Goal: Task Accomplishment & Management: Manage account settings

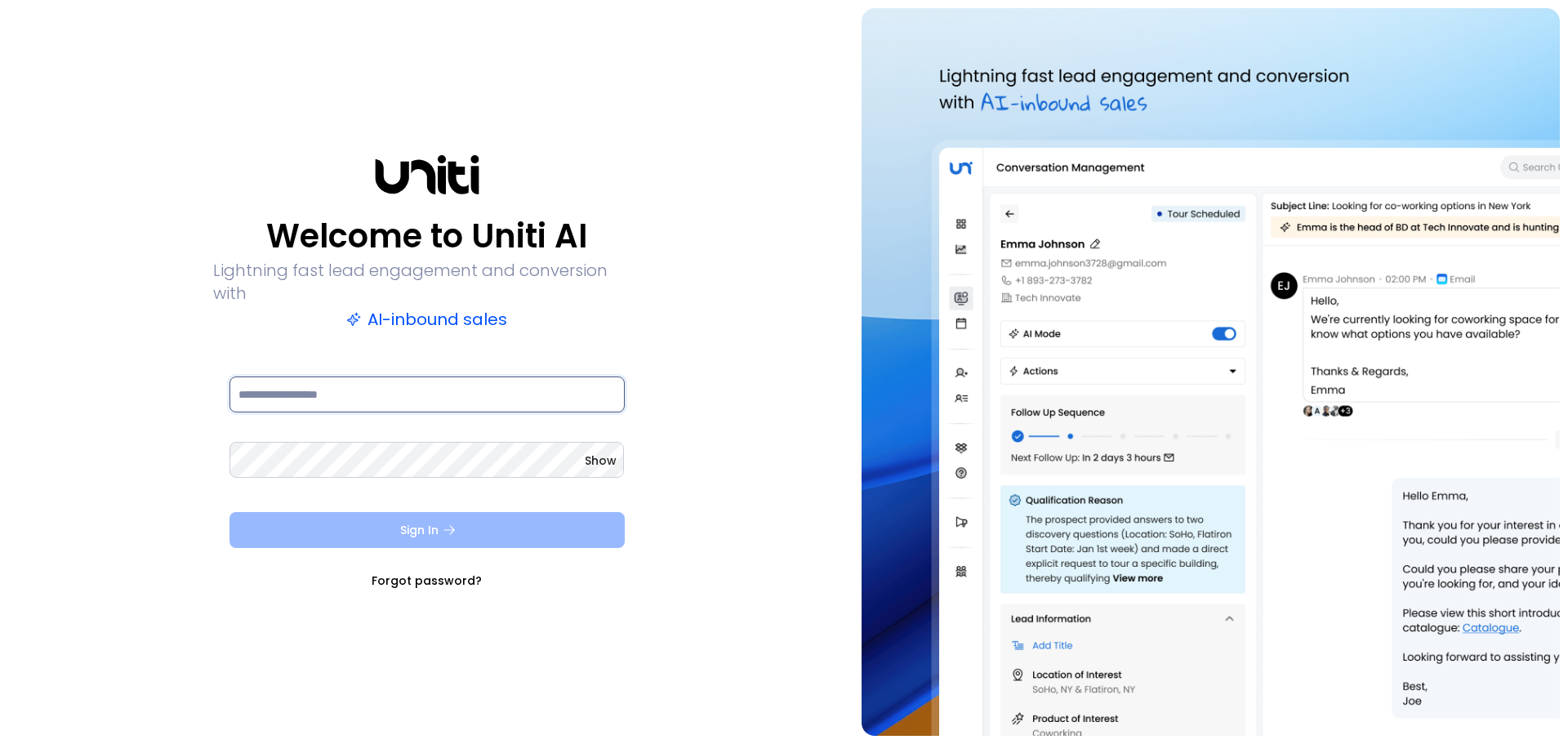
type input "**********"
click at [435, 531] on button "Sign In" at bounding box center [427, 529] width 395 height 36
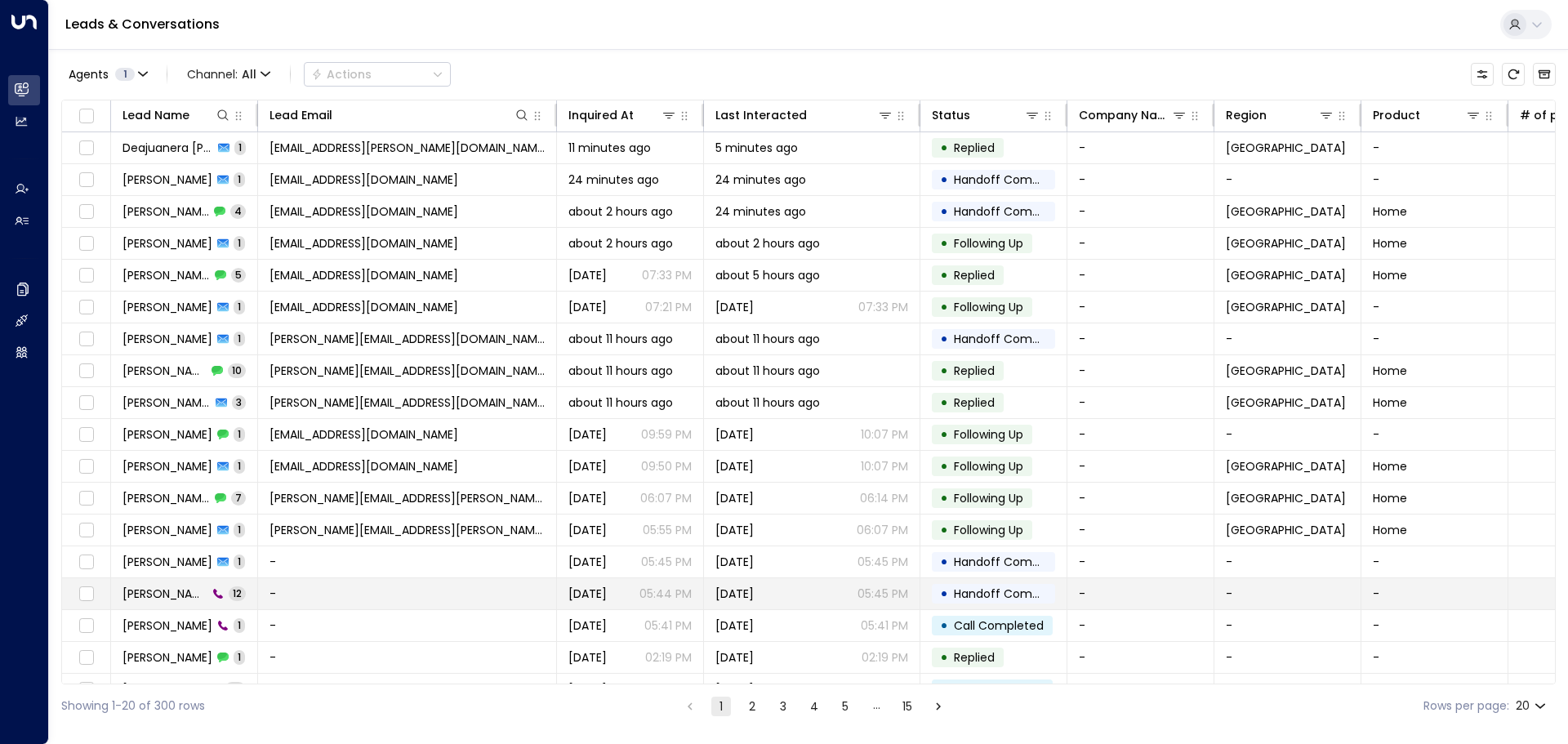
click at [219, 597] on td "[PERSON_NAME] 12" at bounding box center [184, 594] width 147 height 31
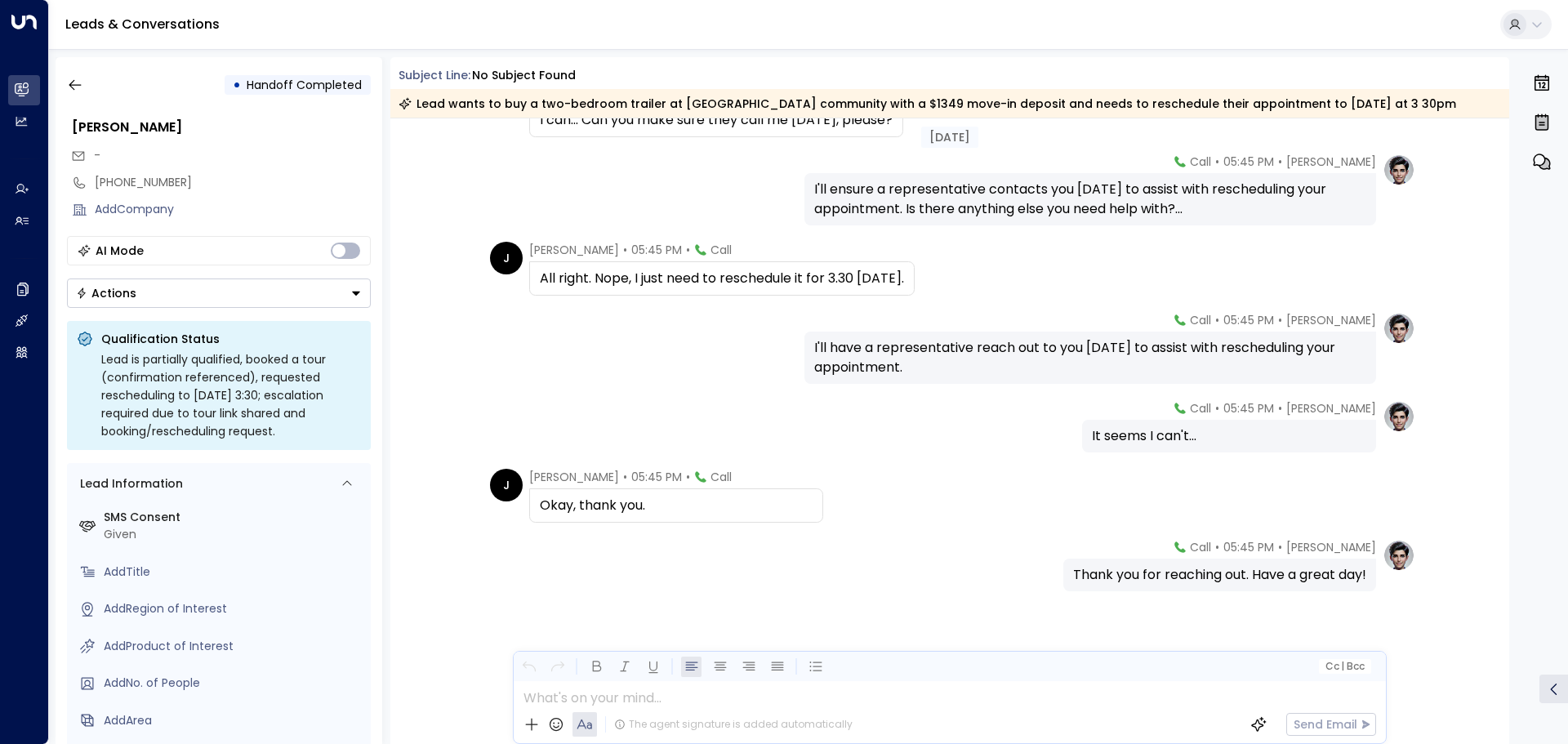
scroll to position [582, 0]
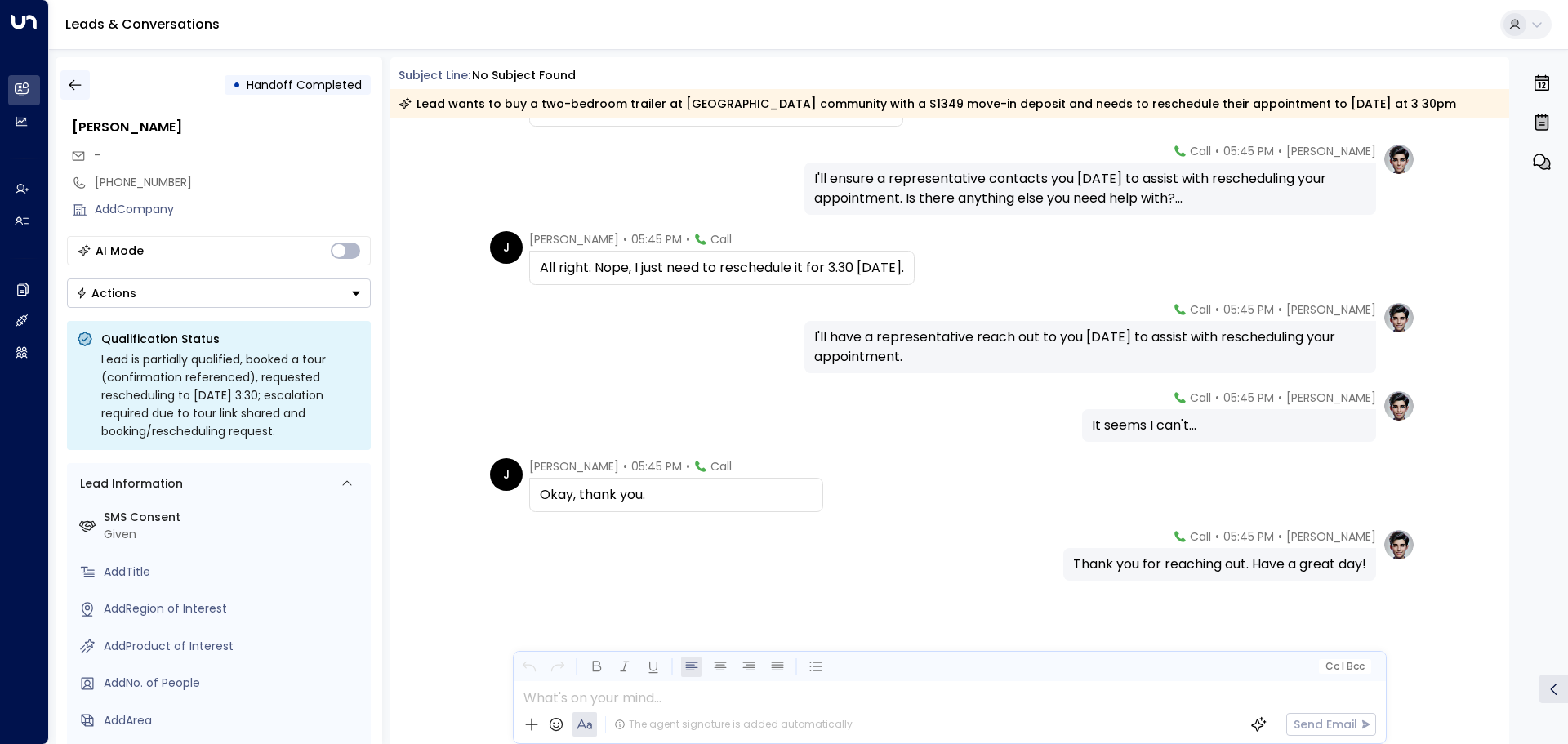
click at [80, 83] on icon "button" at bounding box center [76, 85] width 16 height 16
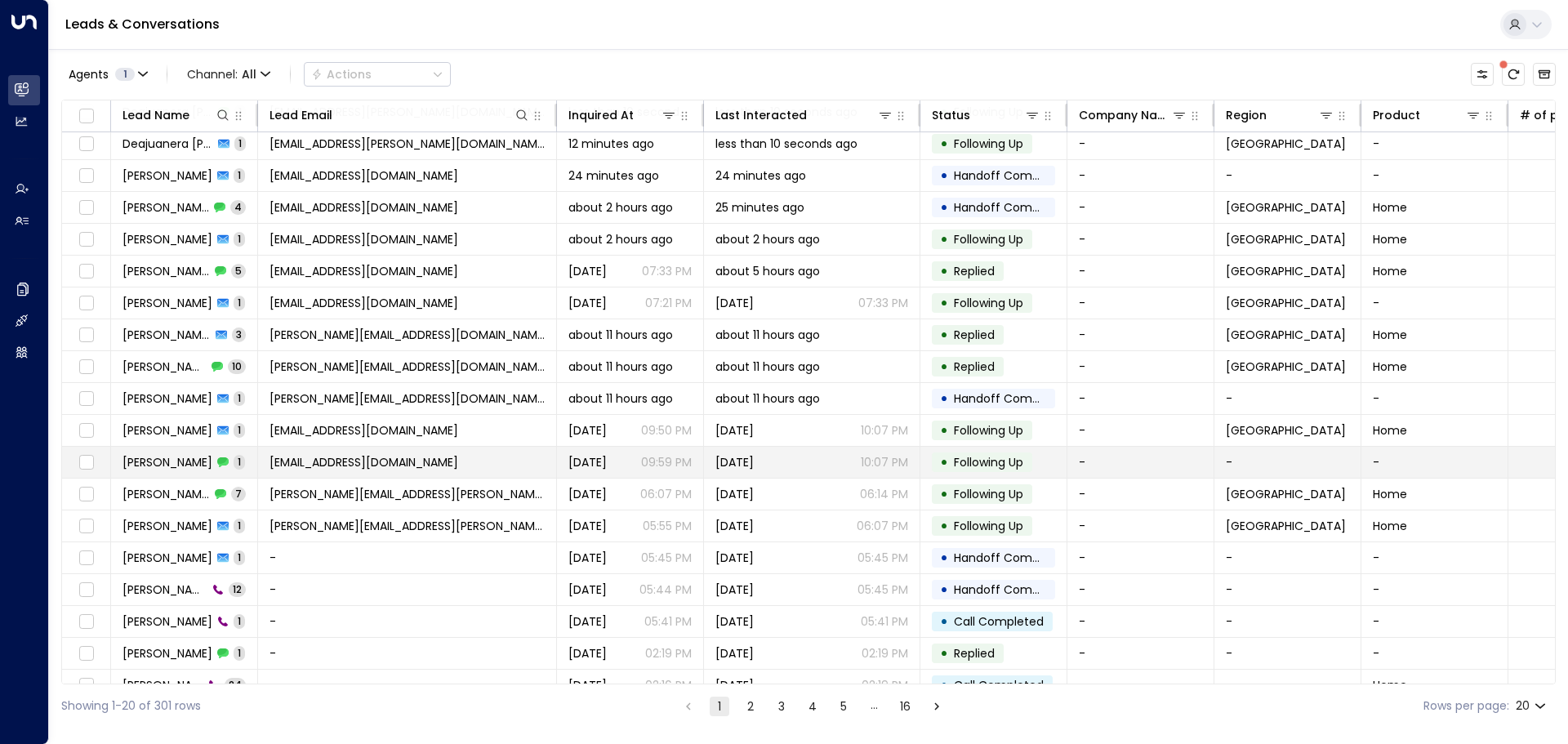
scroll to position [91, 0]
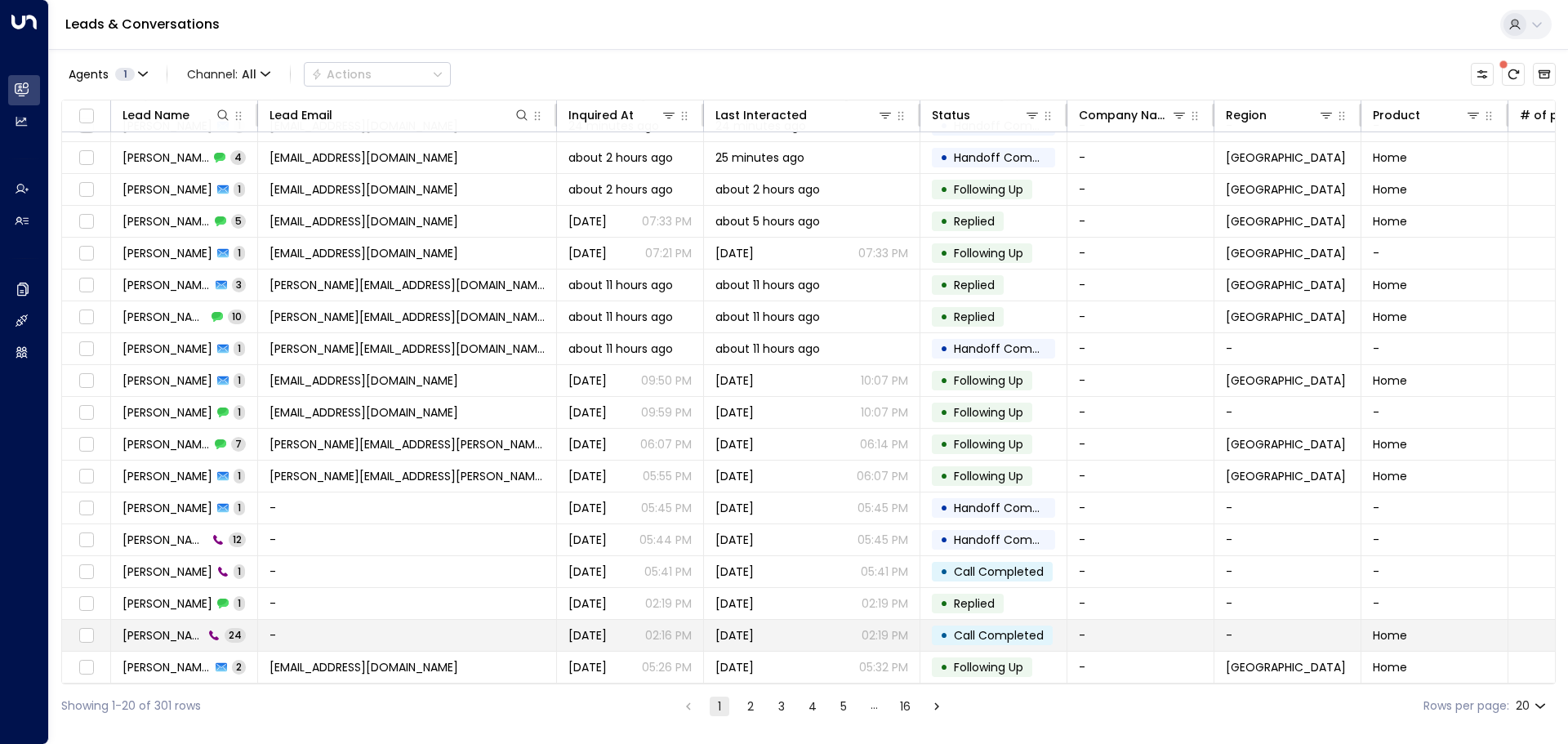
click at [229, 636] on td "[PERSON_NAME] 24" at bounding box center [184, 636] width 147 height 31
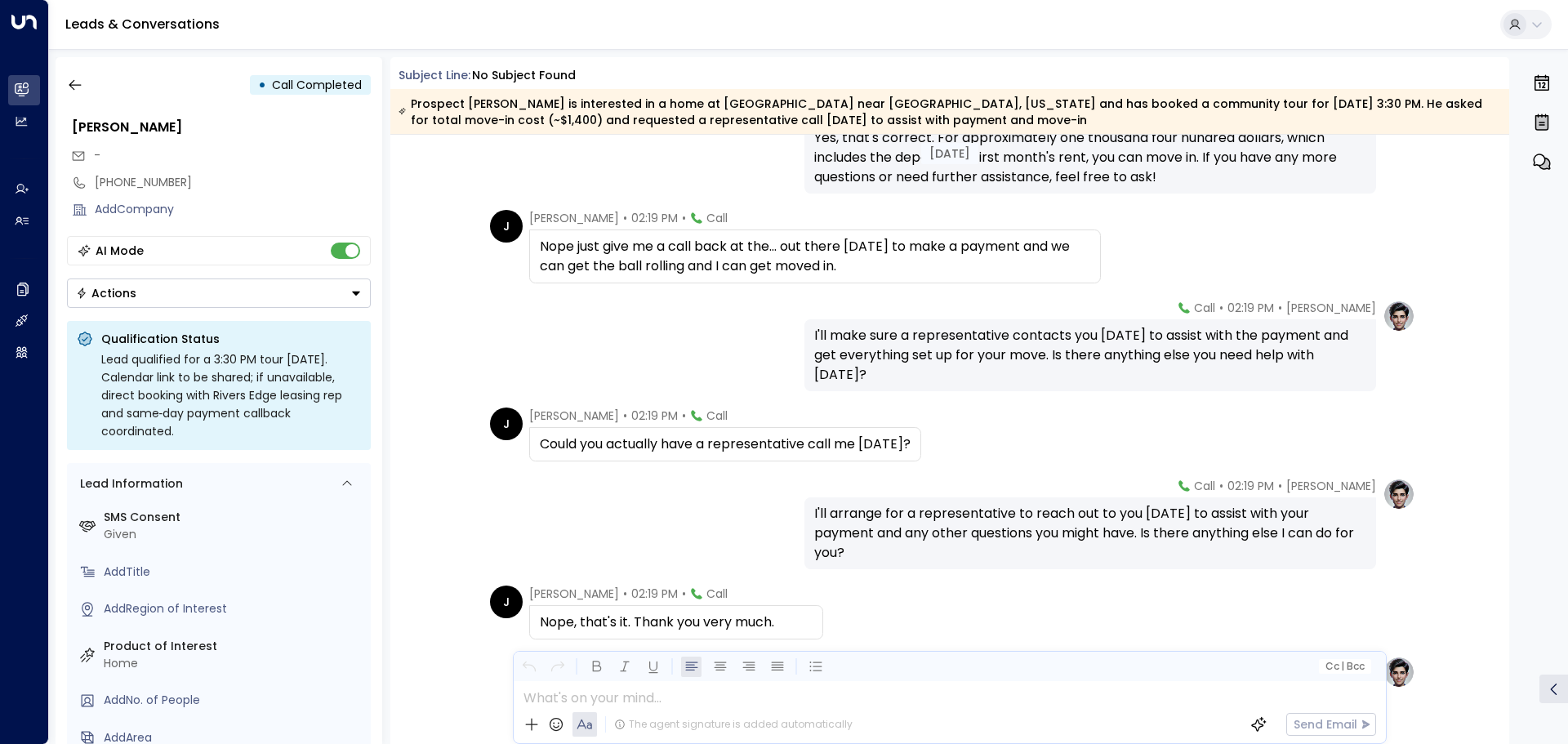
scroll to position [1804, 0]
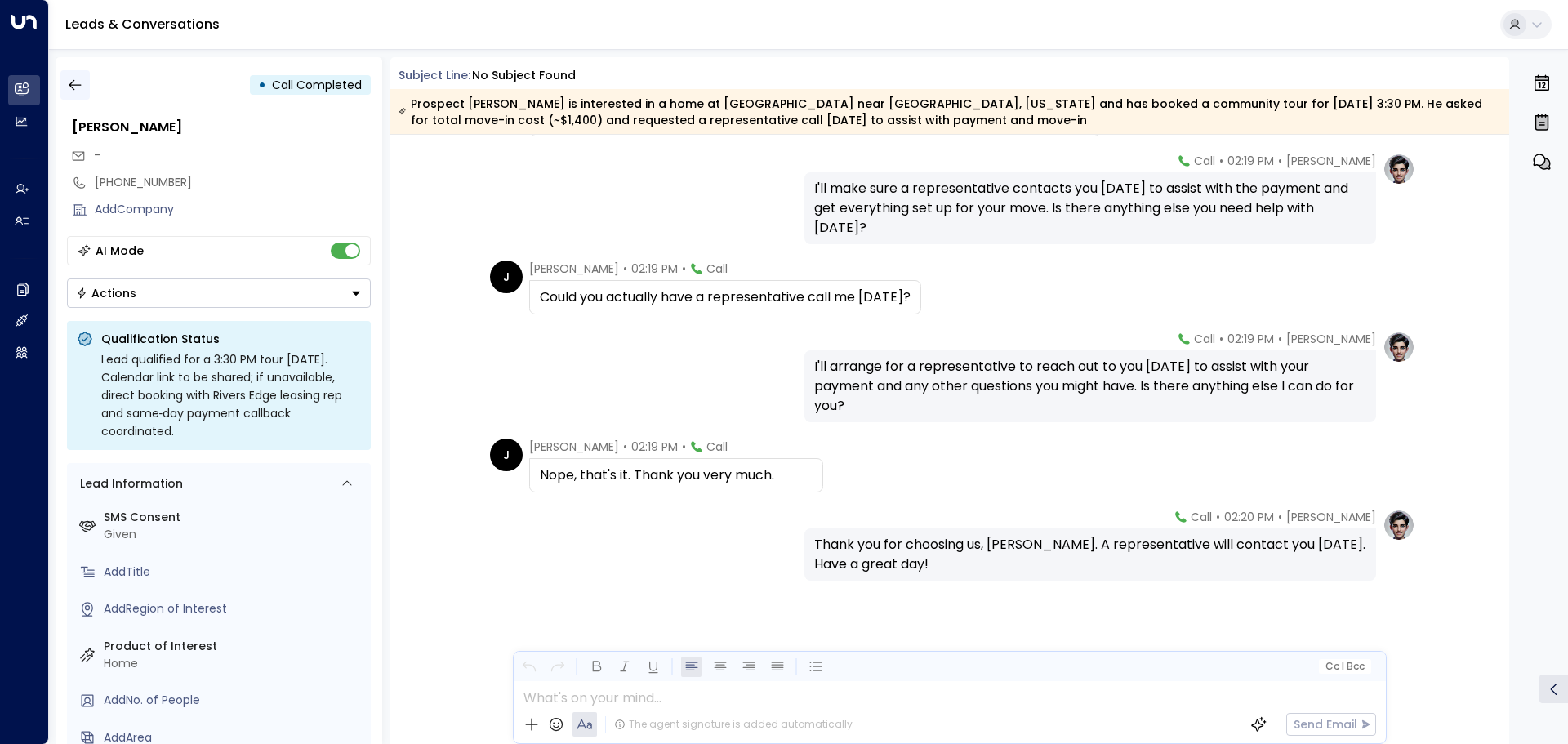
click at [76, 76] on button "button" at bounding box center [75, 85] width 29 height 29
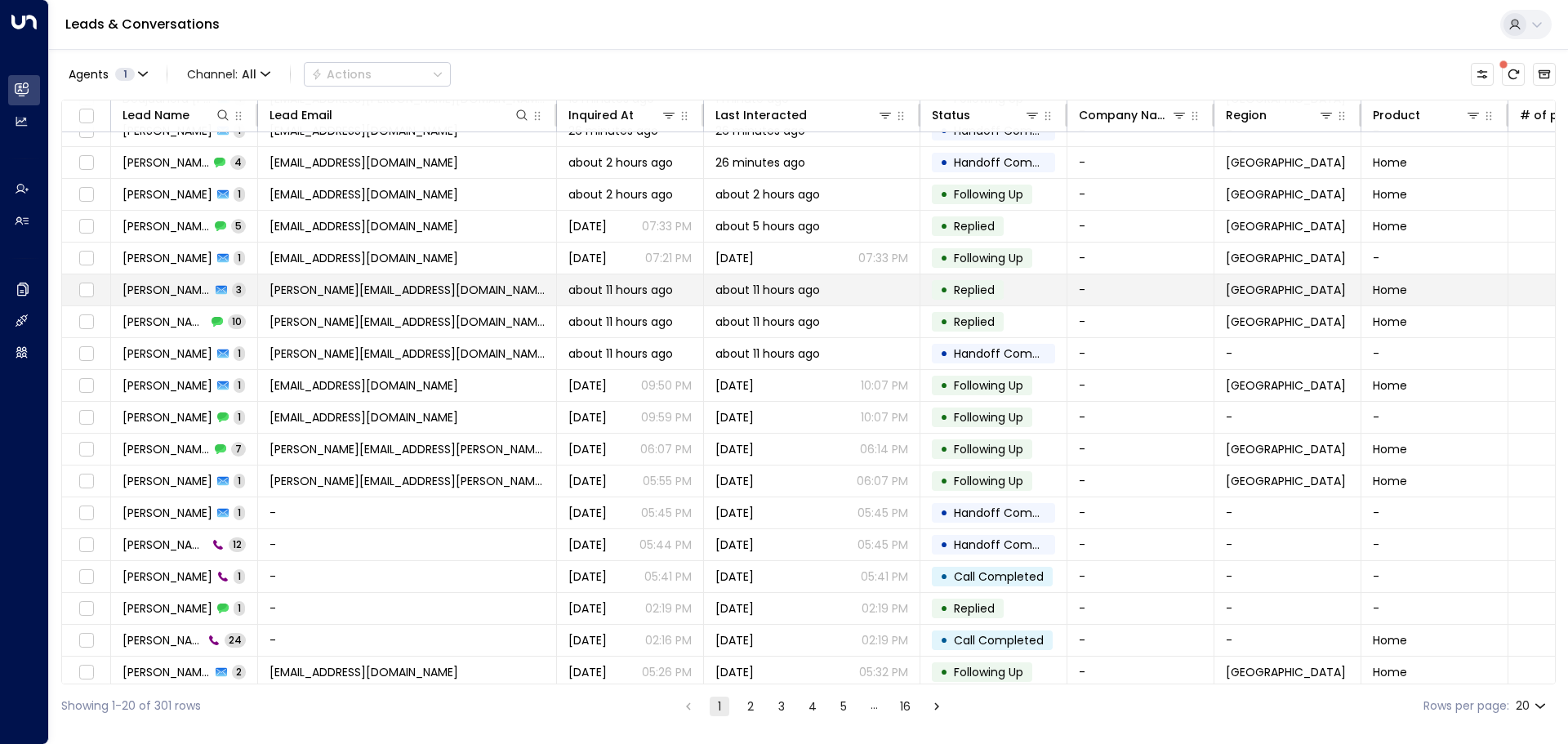
scroll to position [91, 0]
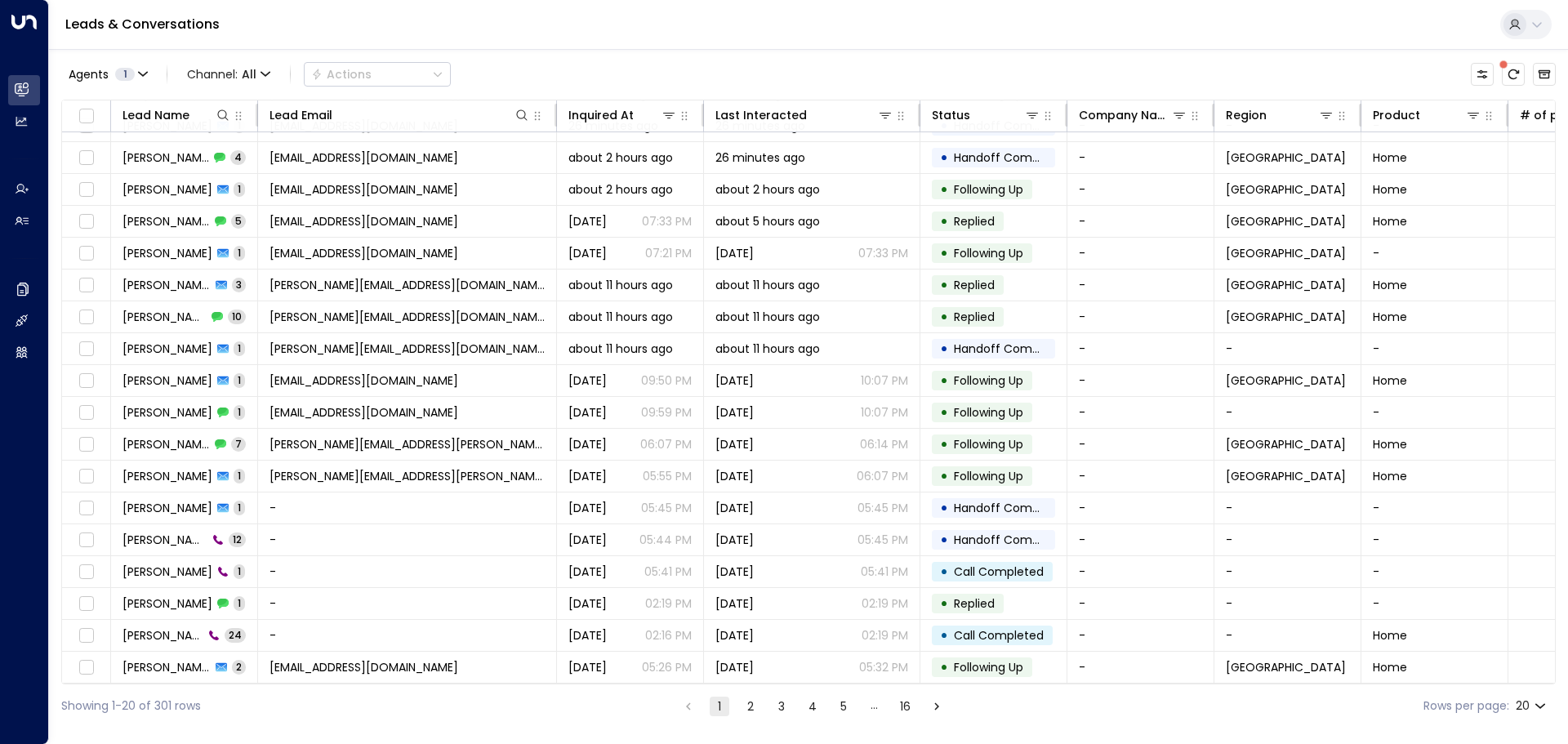
click at [748, 705] on button "2" at bounding box center [750, 707] width 20 height 20
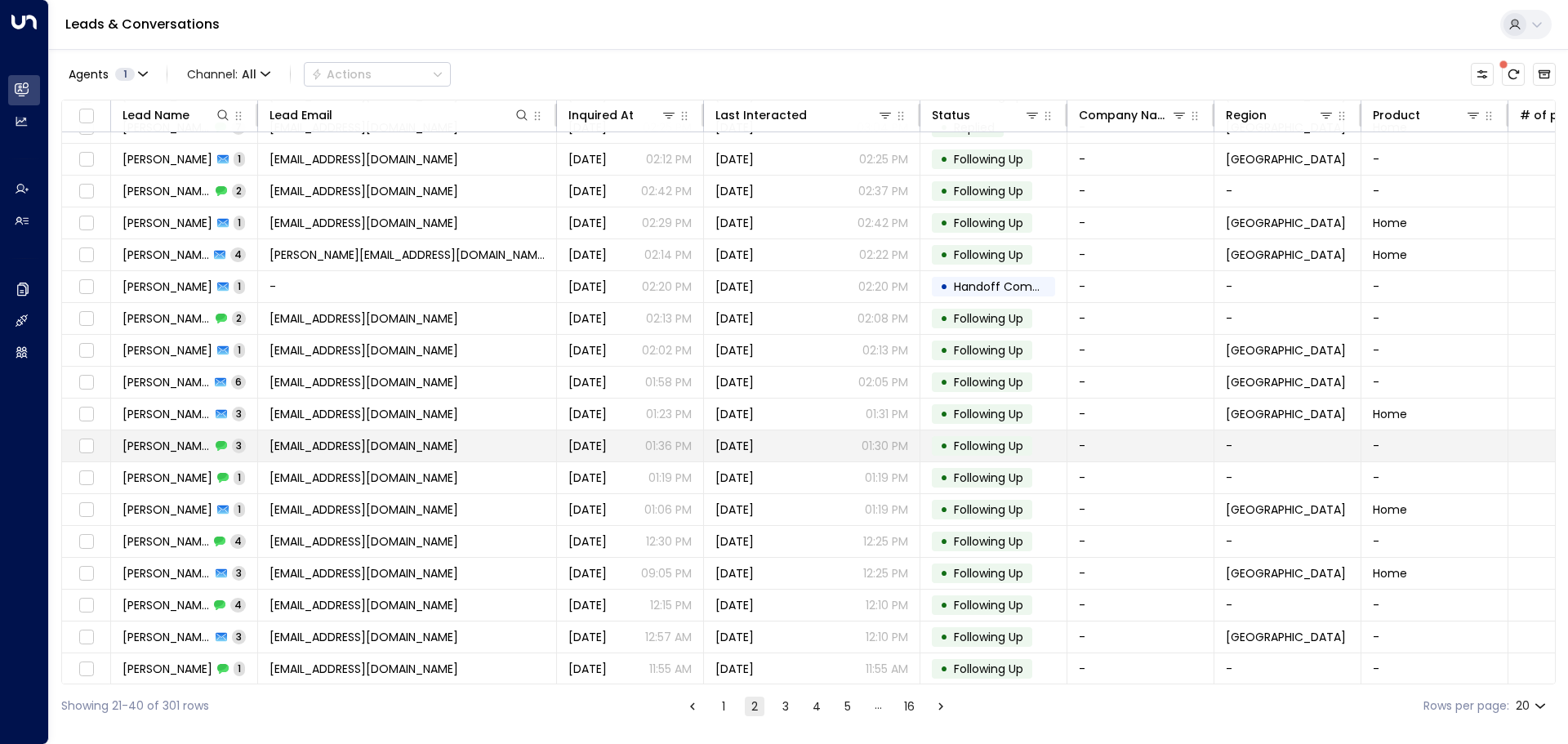
scroll to position [91, 0]
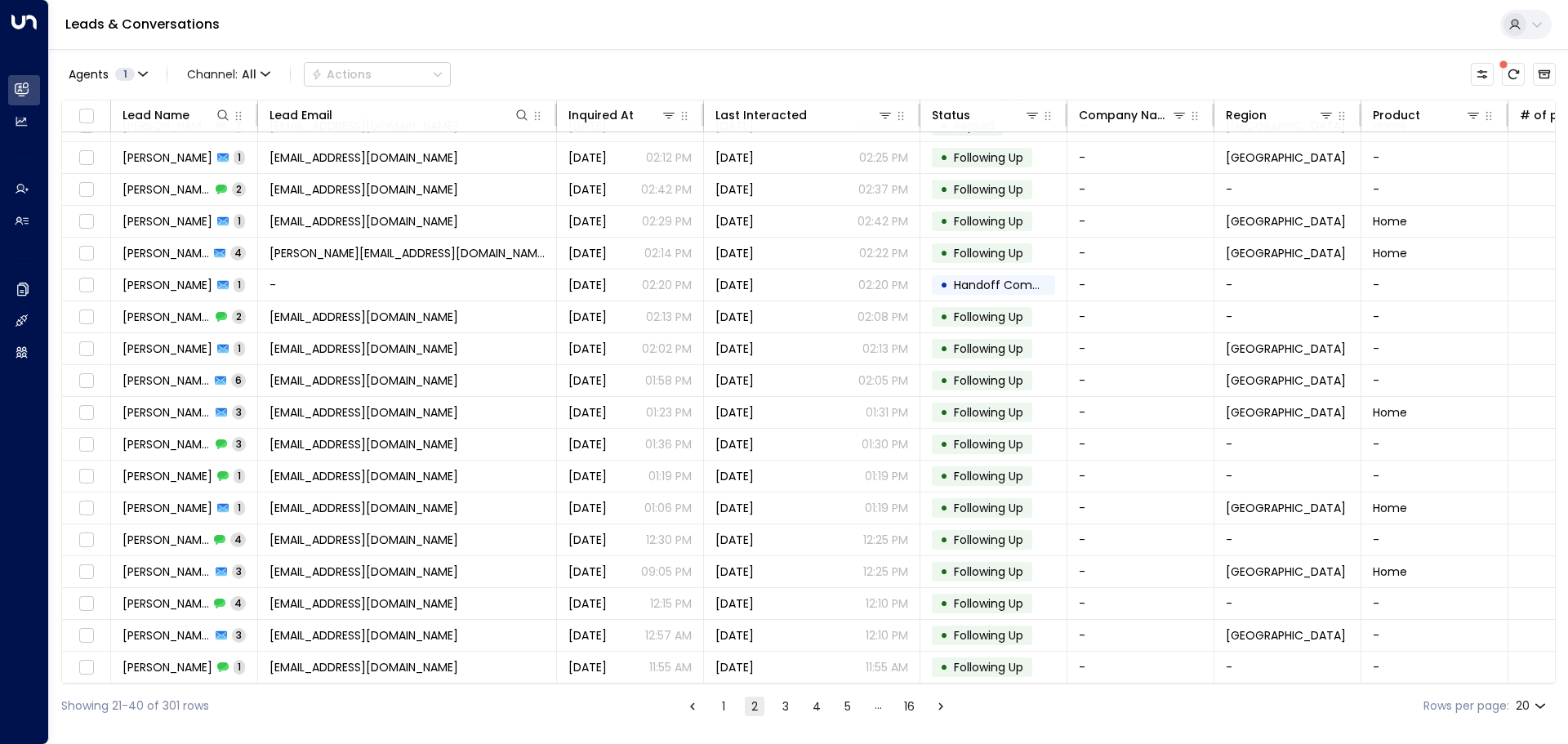
click at [777, 704] on button "3" at bounding box center [786, 707] width 20 height 20
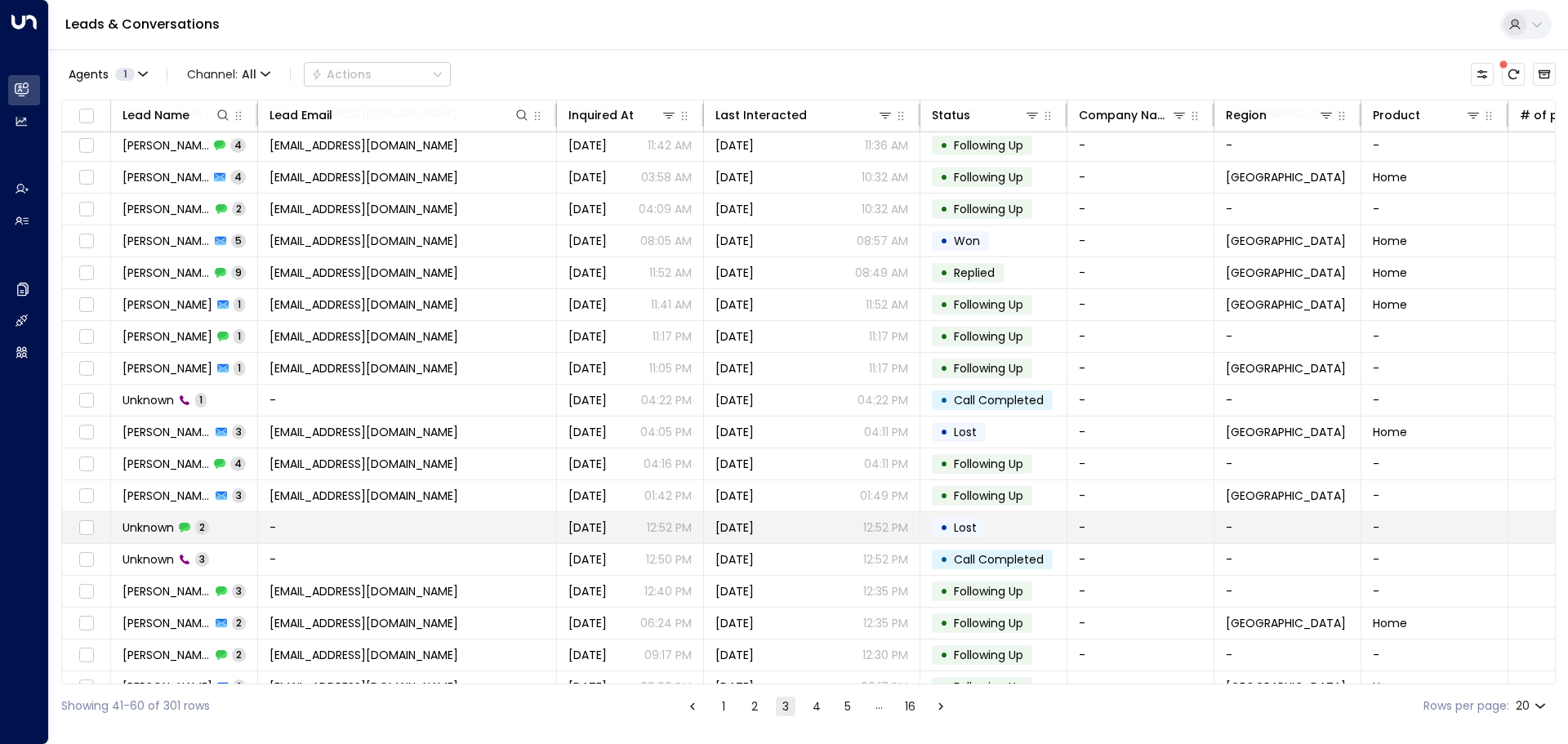
scroll to position [91, 0]
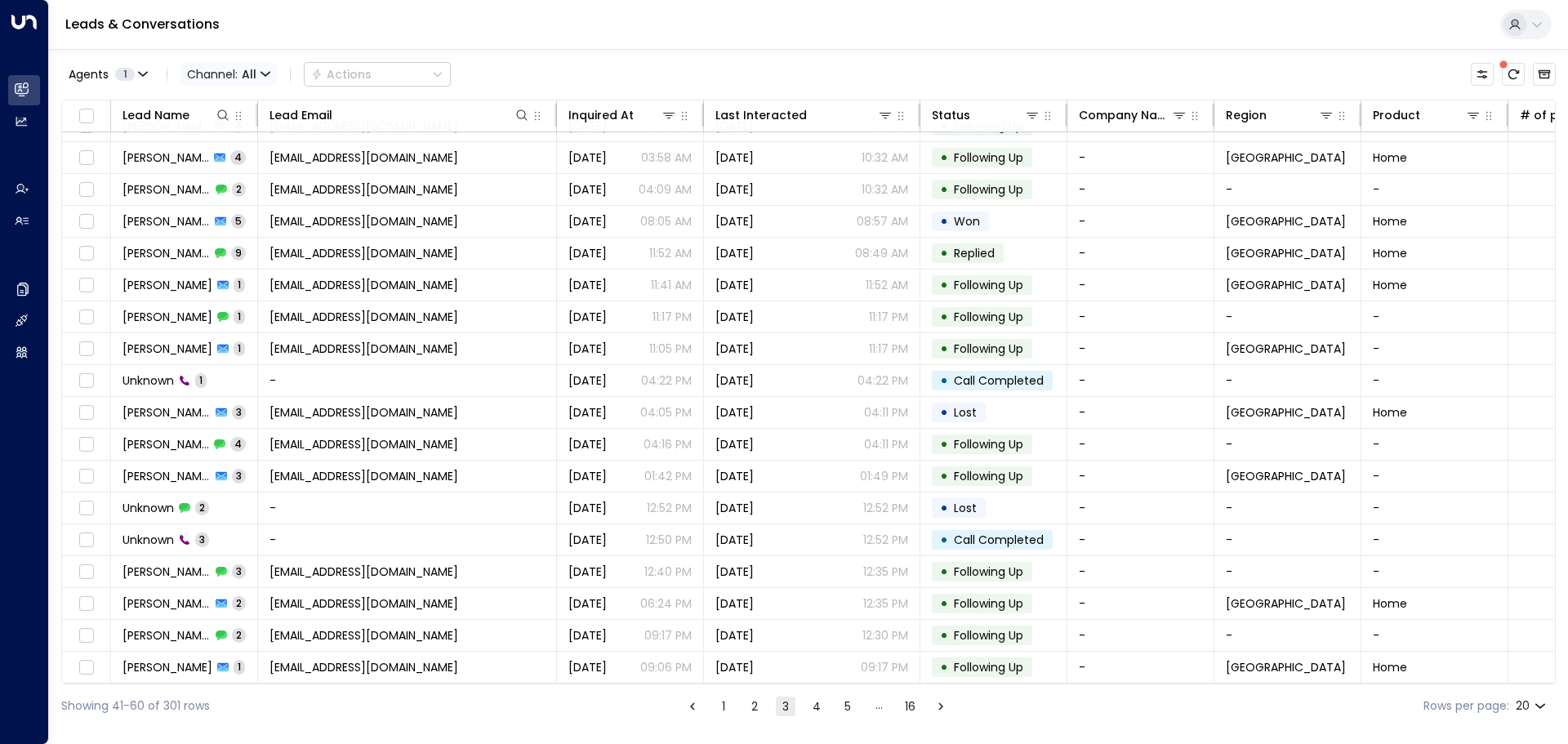
click at [229, 75] on span "Channel: All" at bounding box center [229, 74] width 97 height 23
click at [230, 226] on span "Voice" at bounding box center [216, 229] width 34 height 17
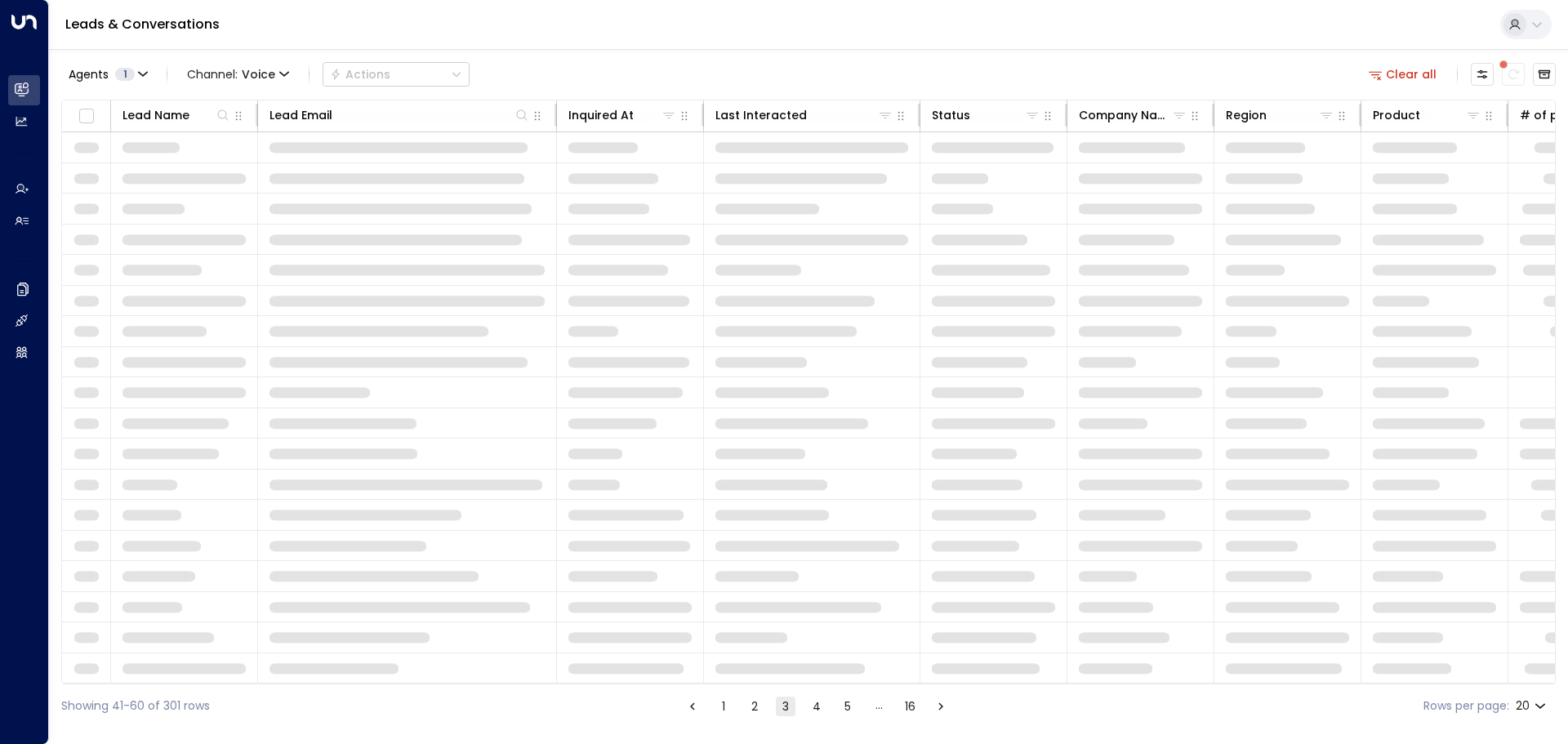
scroll to position [66, 0]
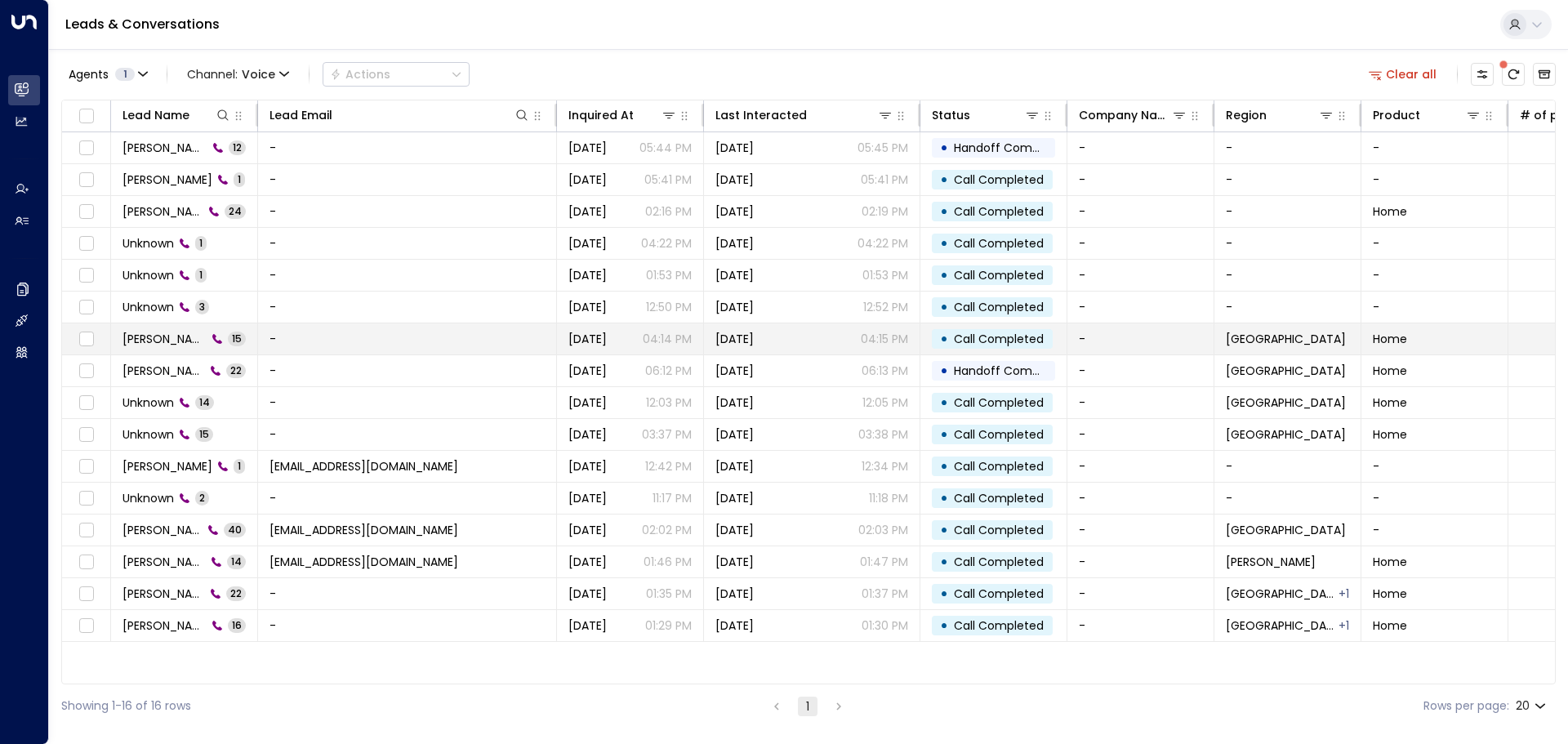
click at [156, 345] on span "[PERSON_NAME]" at bounding box center [165, 339] width 84 height 16
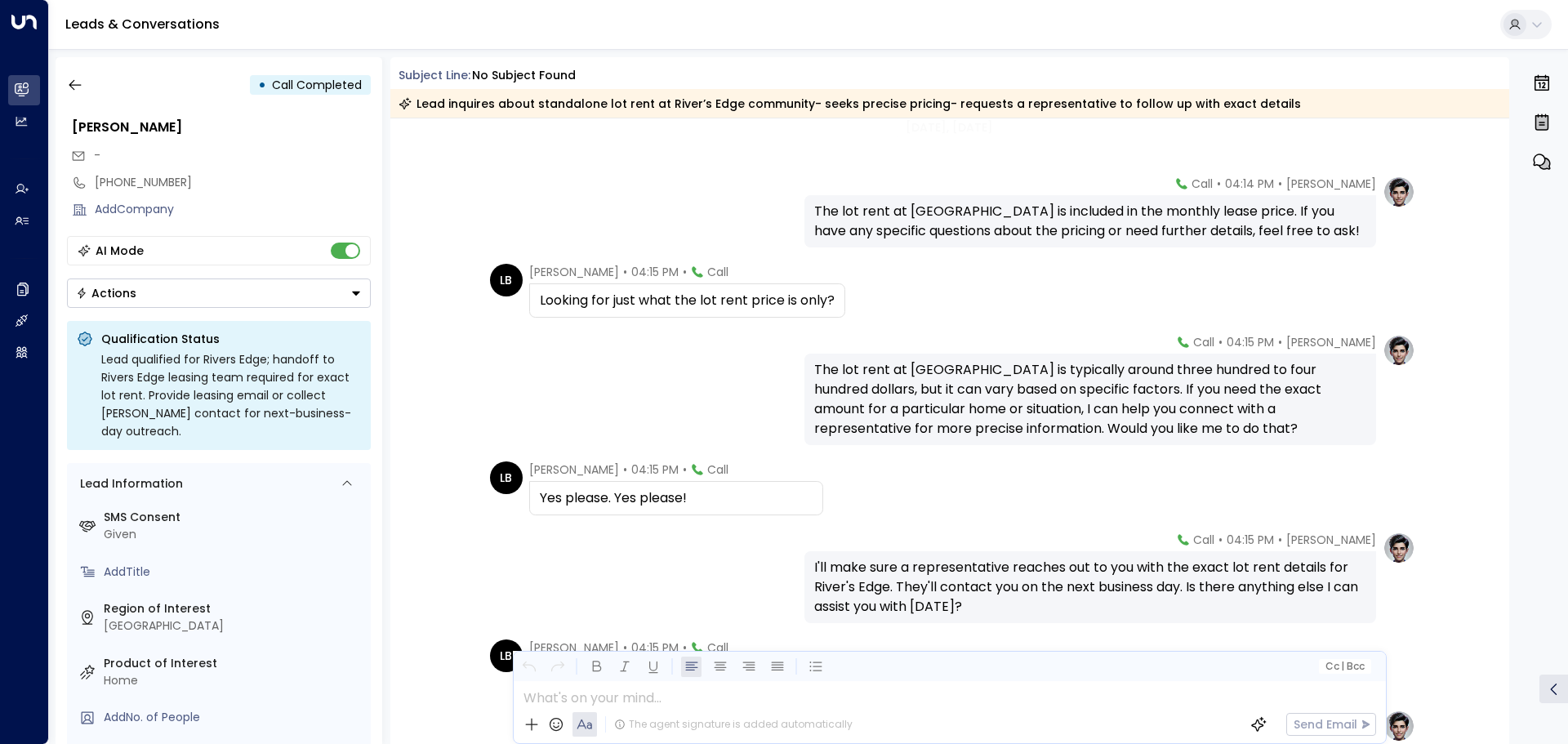
scroll to position [580, 0]
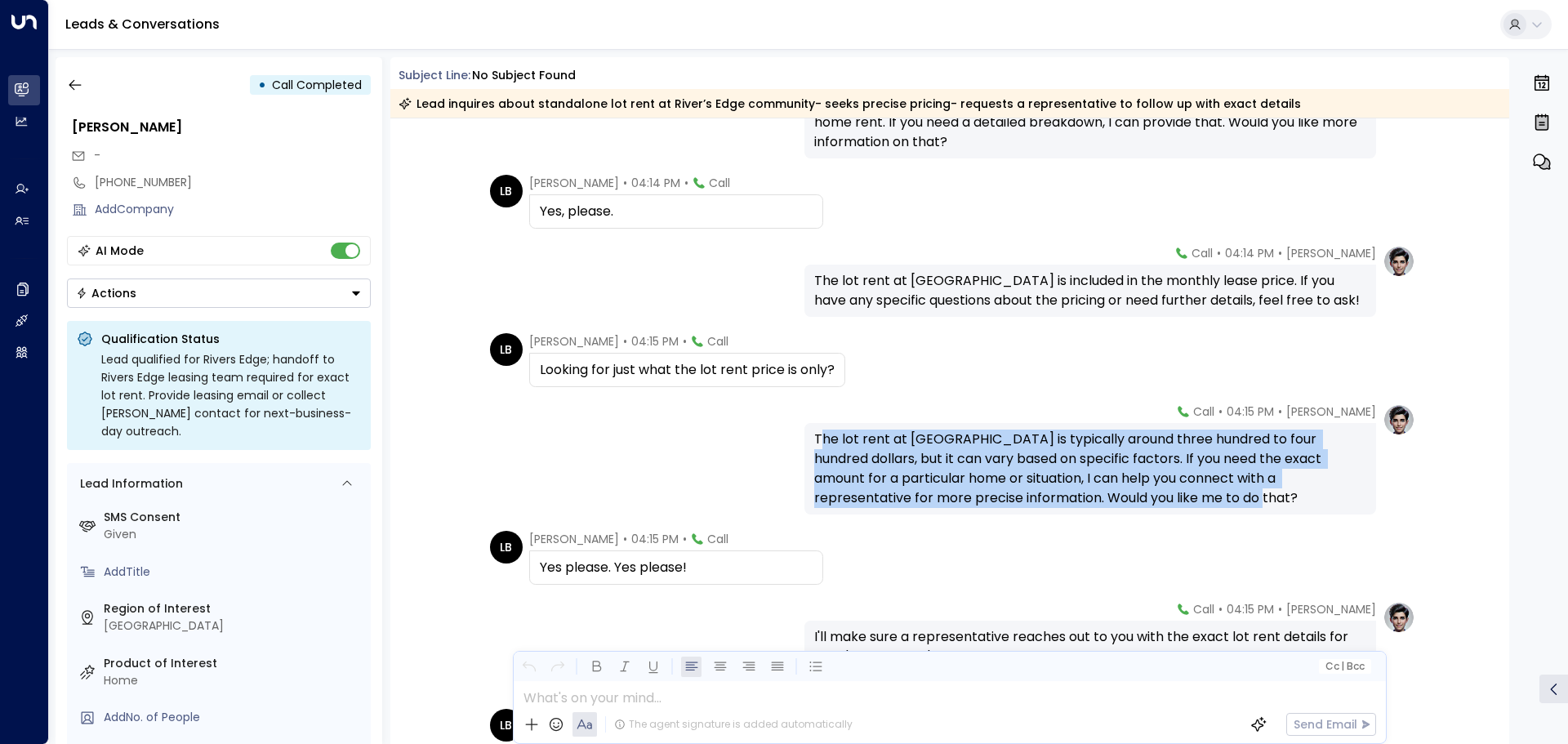
drag, startPoint x: 820, startPoint y: 439, endPoint x: 1262, endPoint y: 503, distance: 446.6
click at [1262, 503] on div "The lot rent at [GEOGRAPHIC_DATA] is typically around three hundred to four hun…" at bounding box center [1090, 469] width 552 height 78
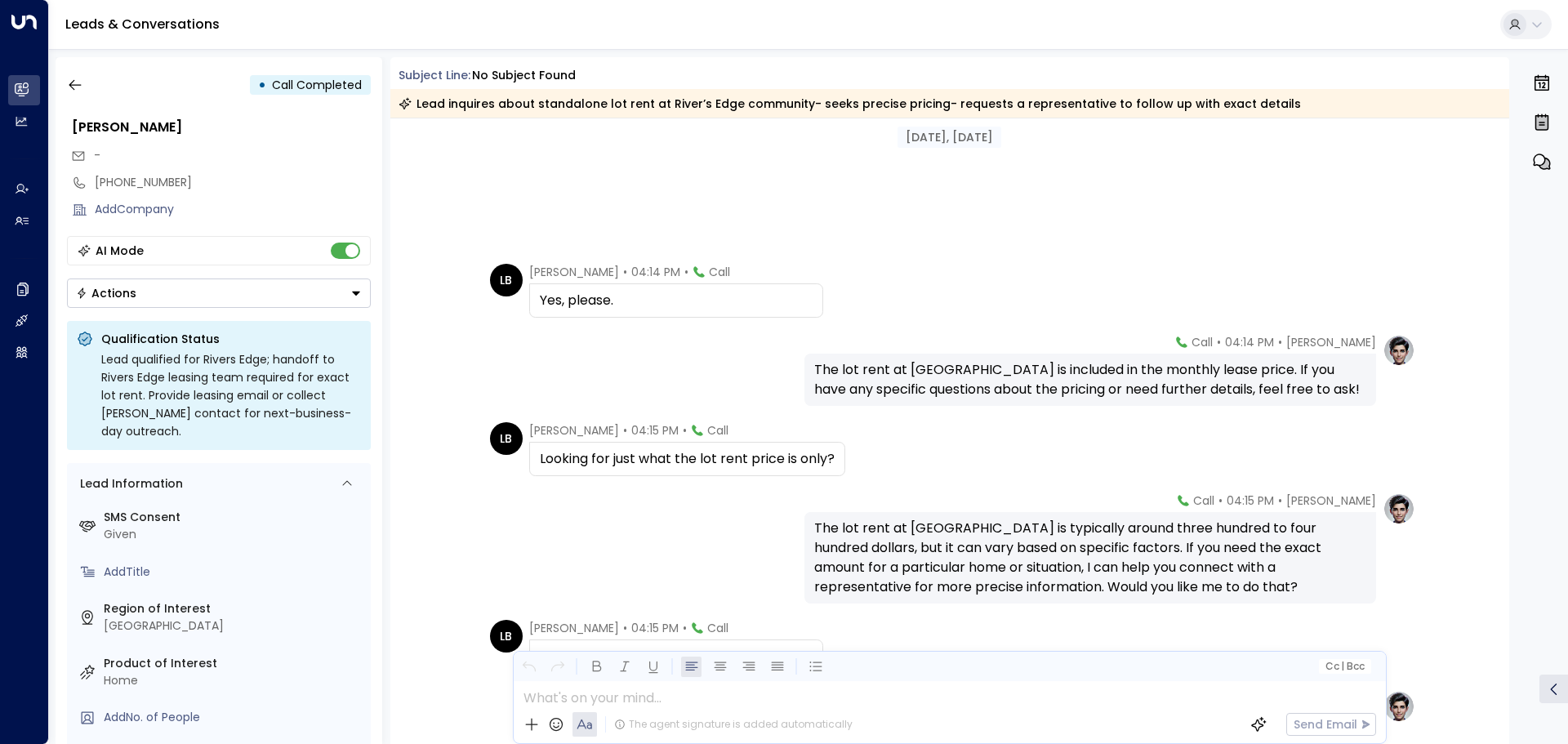
scroll to position [831, 0]
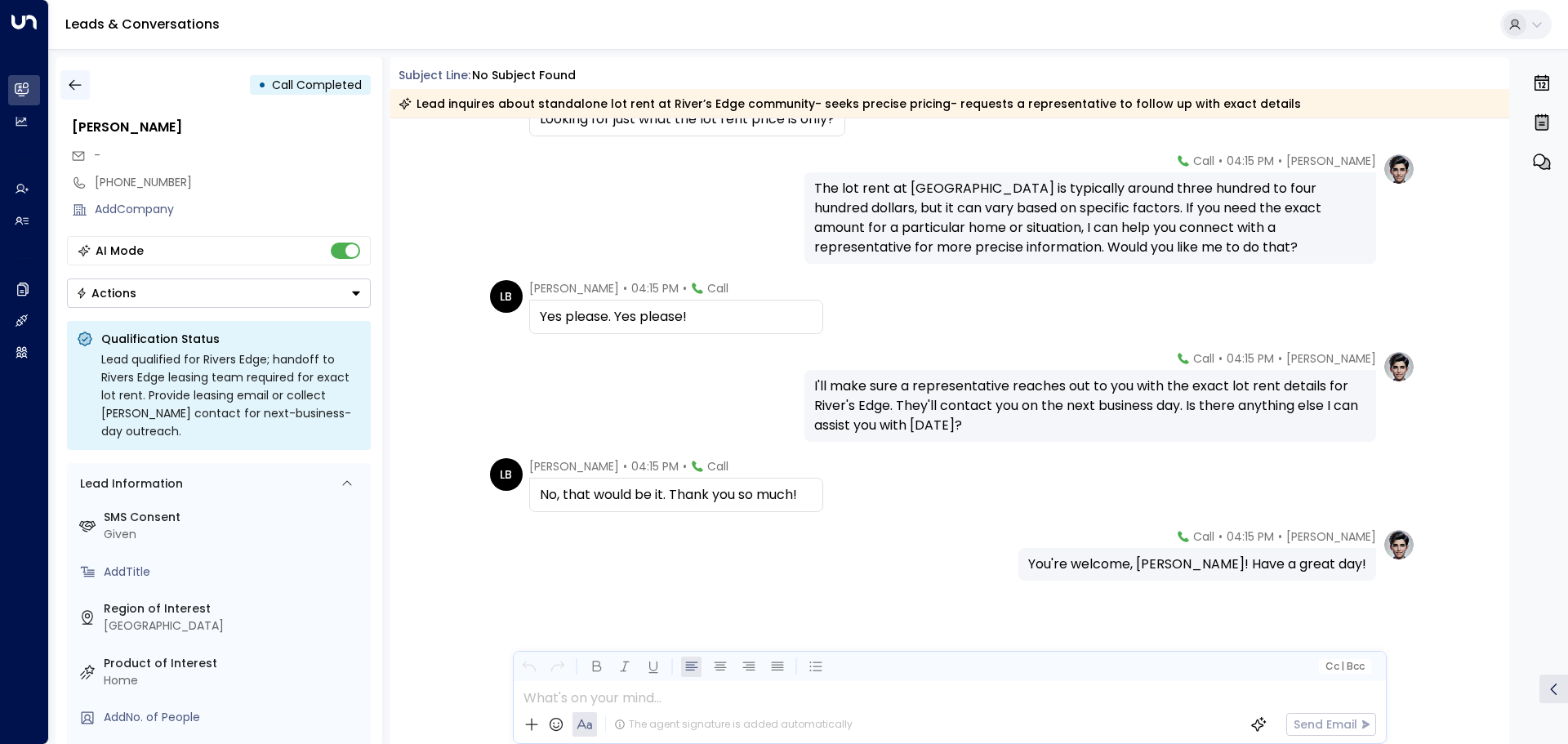
click at [84, 81] on button "button" at bounding box center [75, 85] width 29 height 29
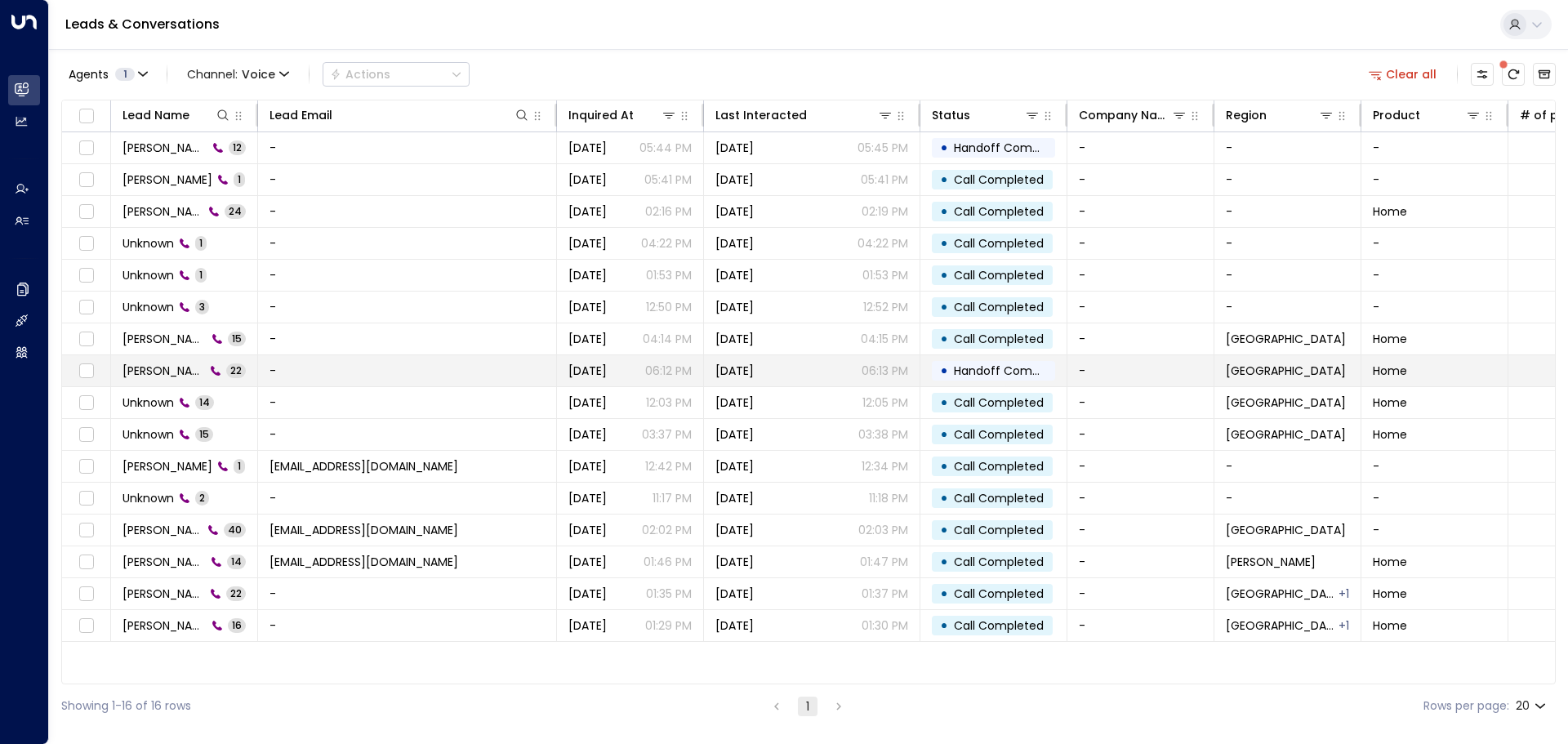
click at [251, 366] on td "[PERSON_NAME] 22" at bounding box center [184, 371] width 147 height 31
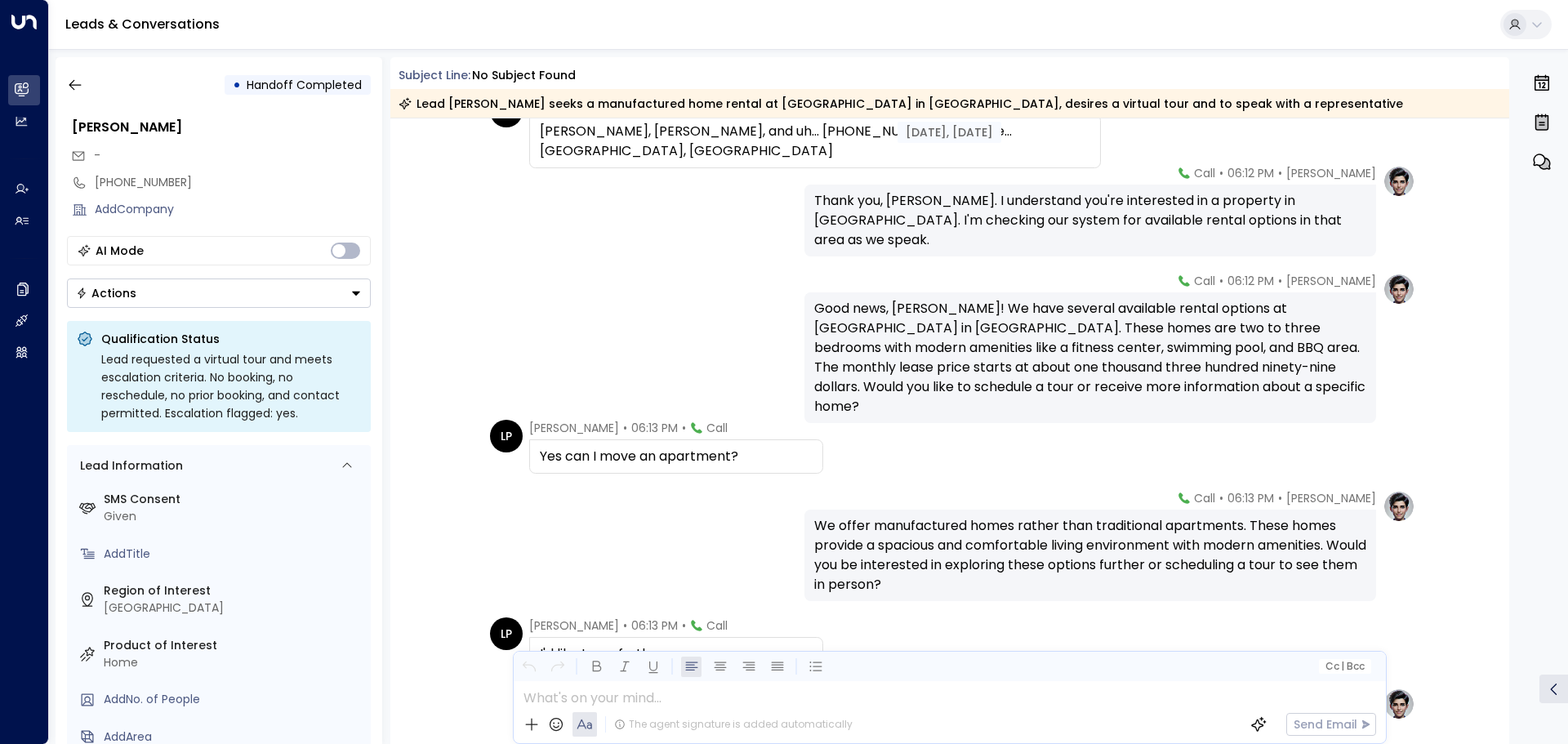
scroll to position [653, 0]
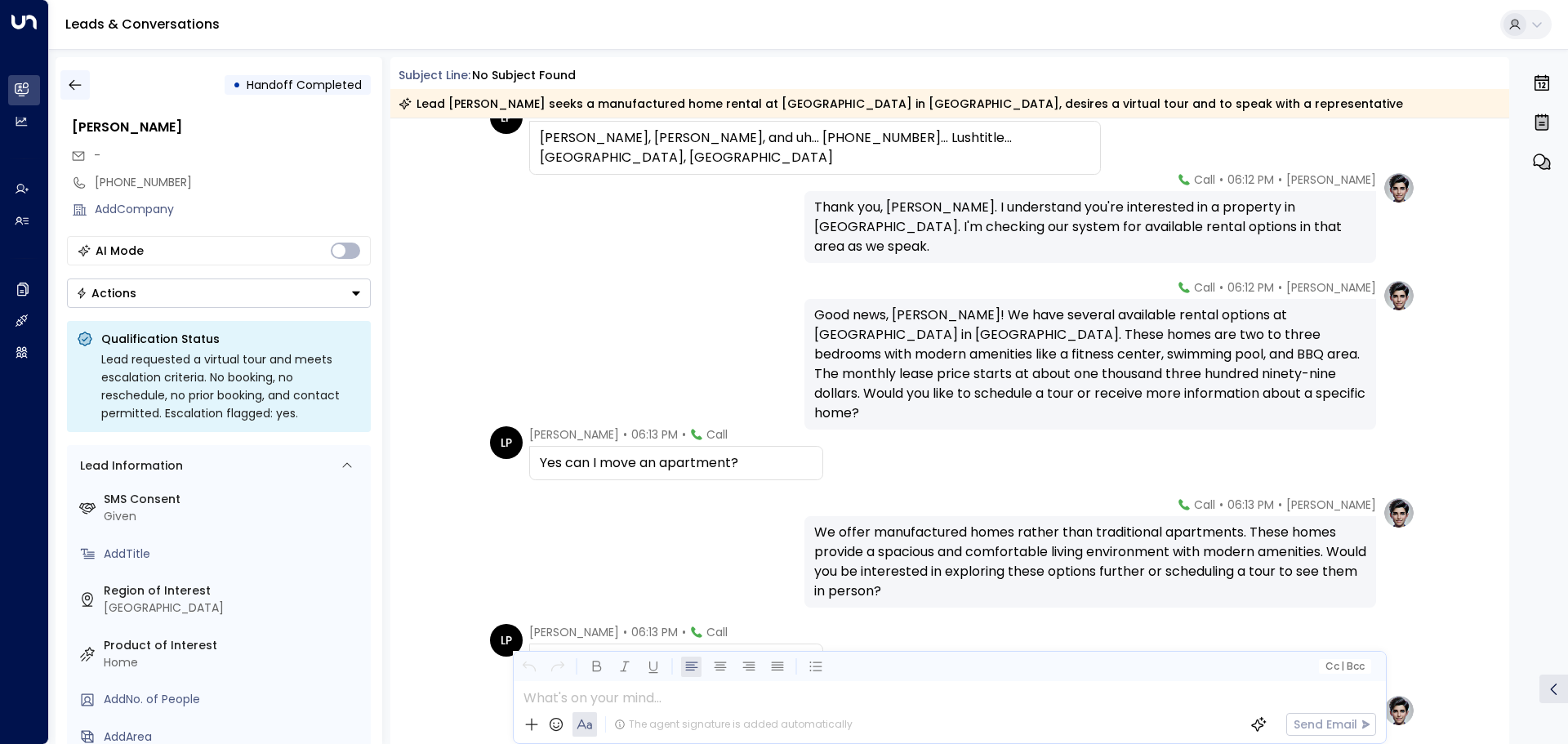
click at [74, 86] on icon "button" at bounding box center [76, 85] width 16 height 16
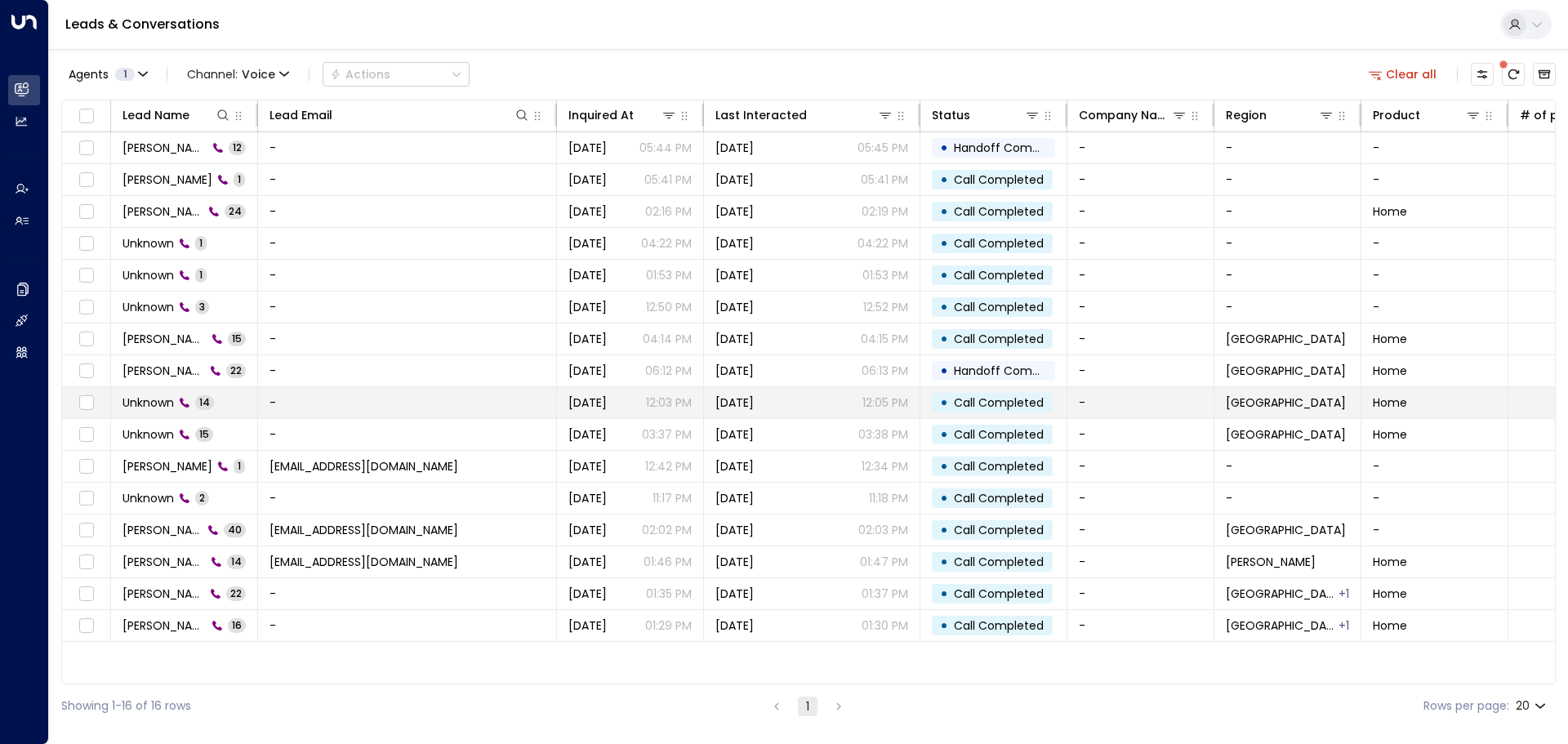
click at [161, 403] on span "Unknown" at bounding box center [148, 403] width 51 height 16
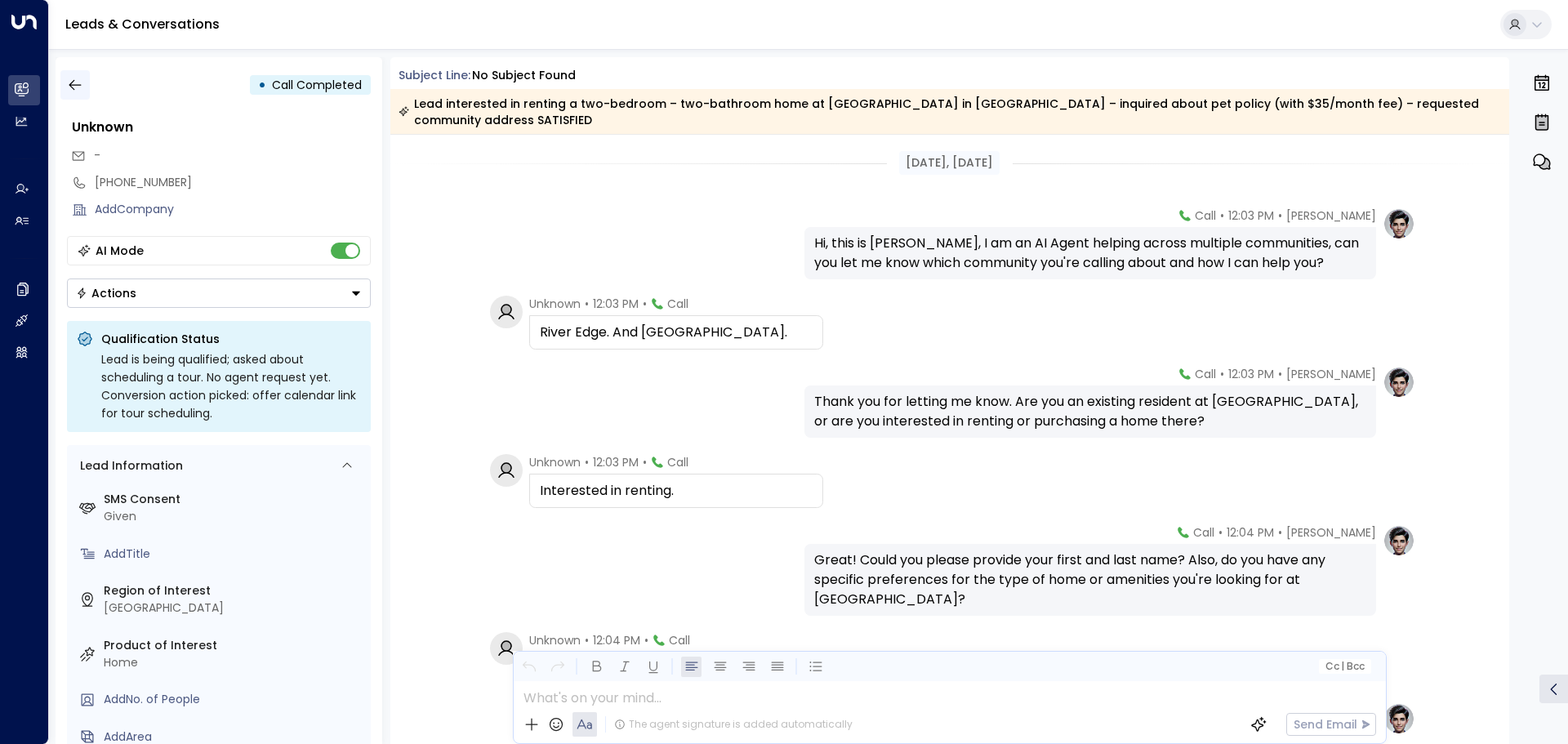
click at [76, 81] on icon "button" at bounding box center [76, 85] width 16 height 16
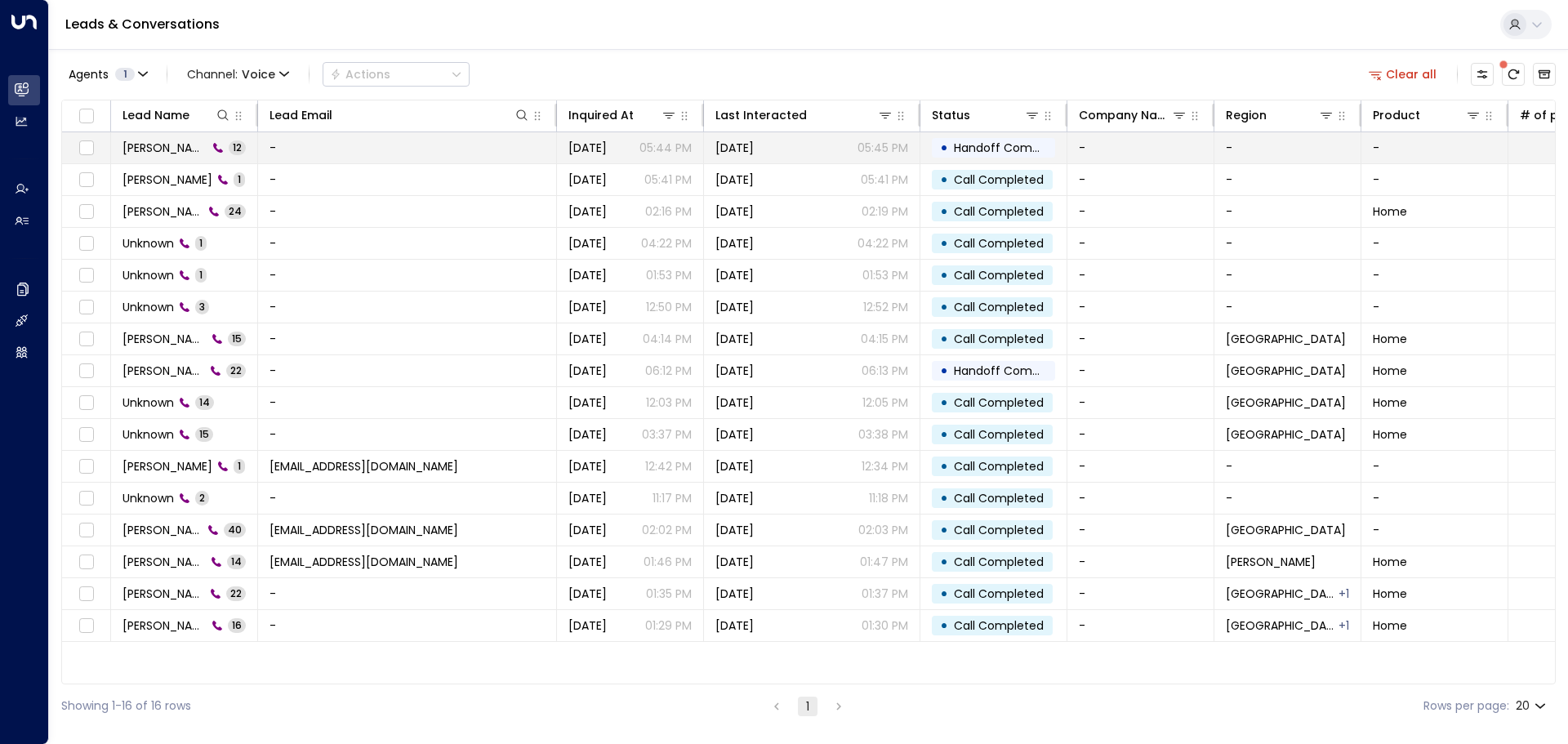
click at [225, 140] on td "[PERSON_NAME] 12" at bounding box center [184, 148] width 147 height 31
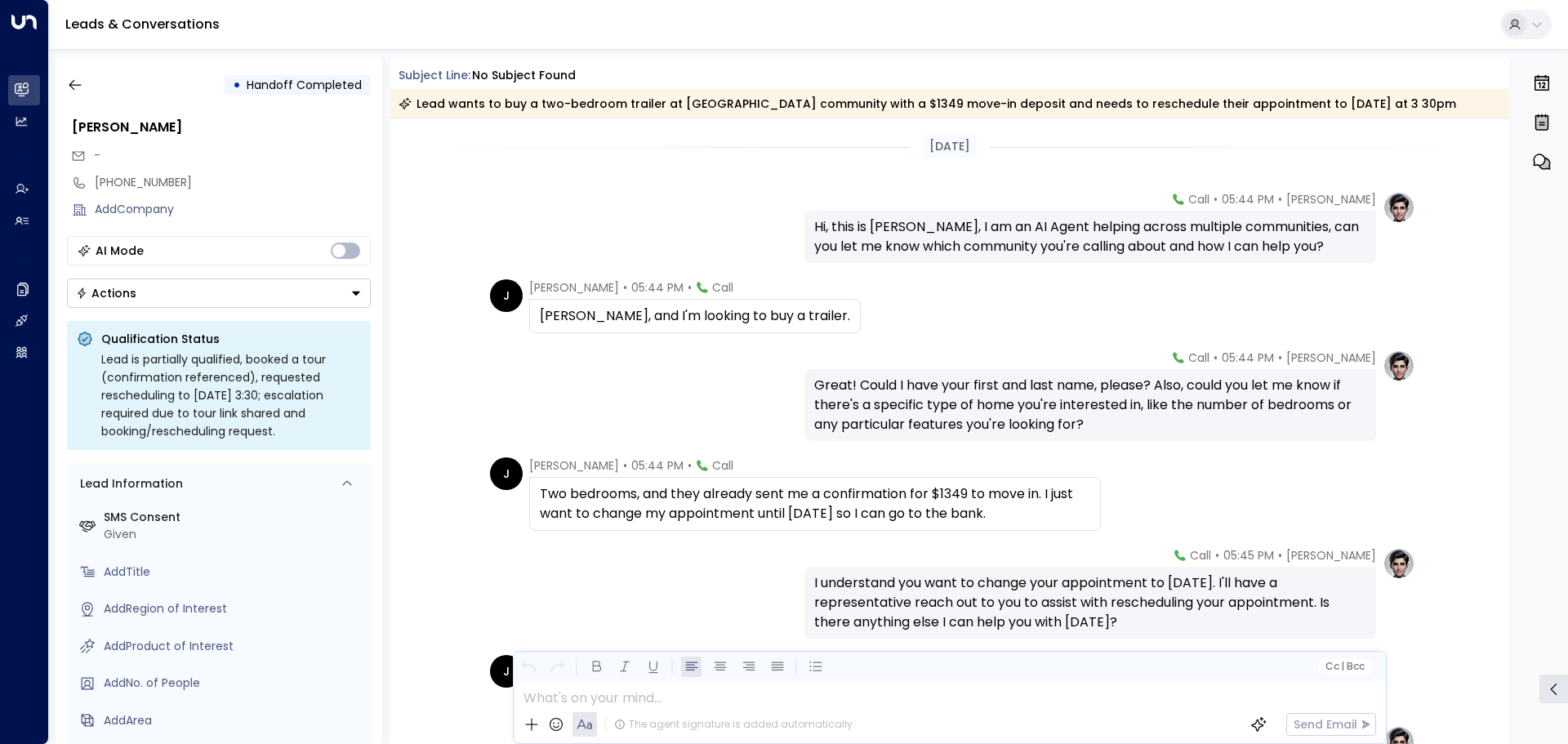
click at [276, 83] on span "Handoff Completed" at bounding box center [304, 85] width 115 height 16
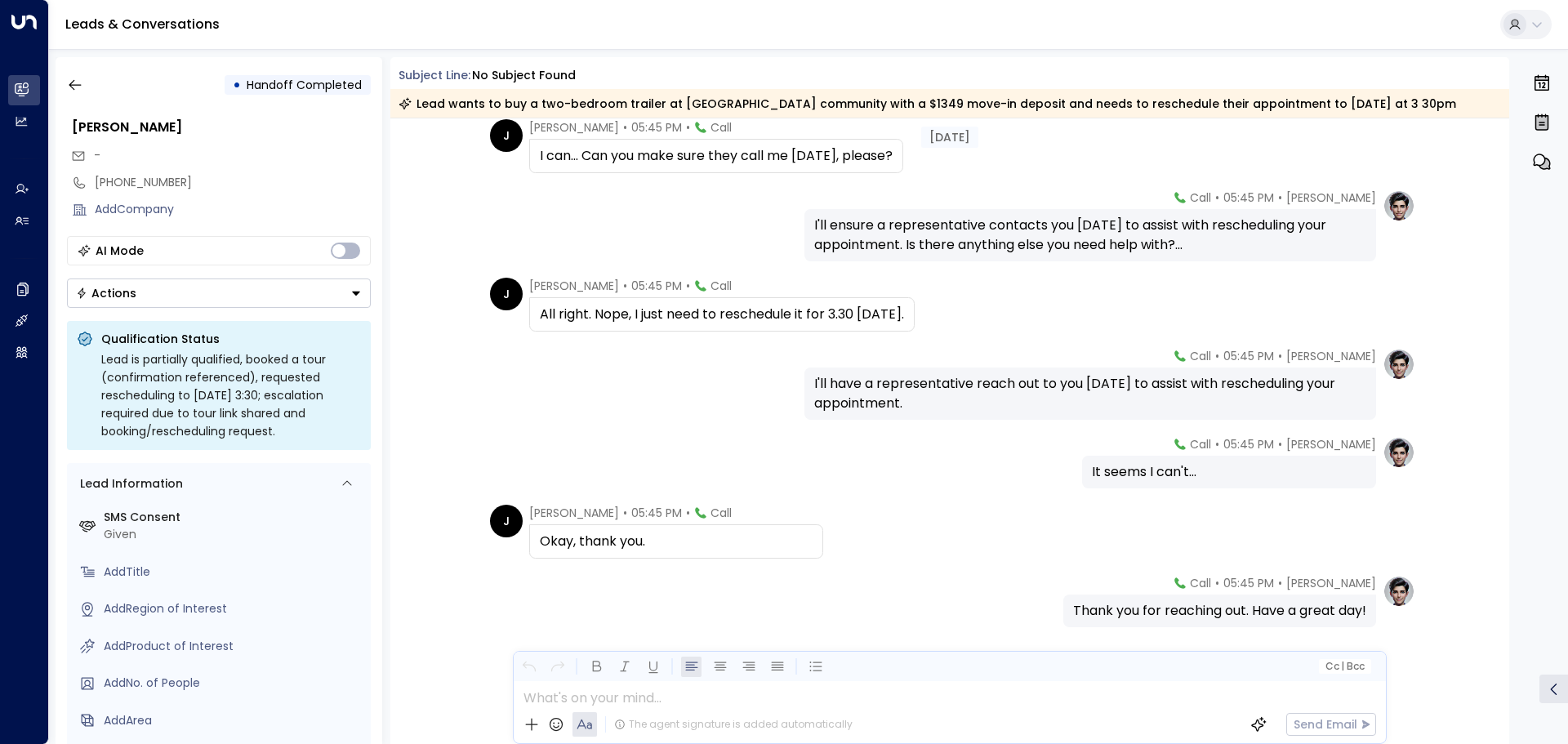
scroll to position [582, 0]
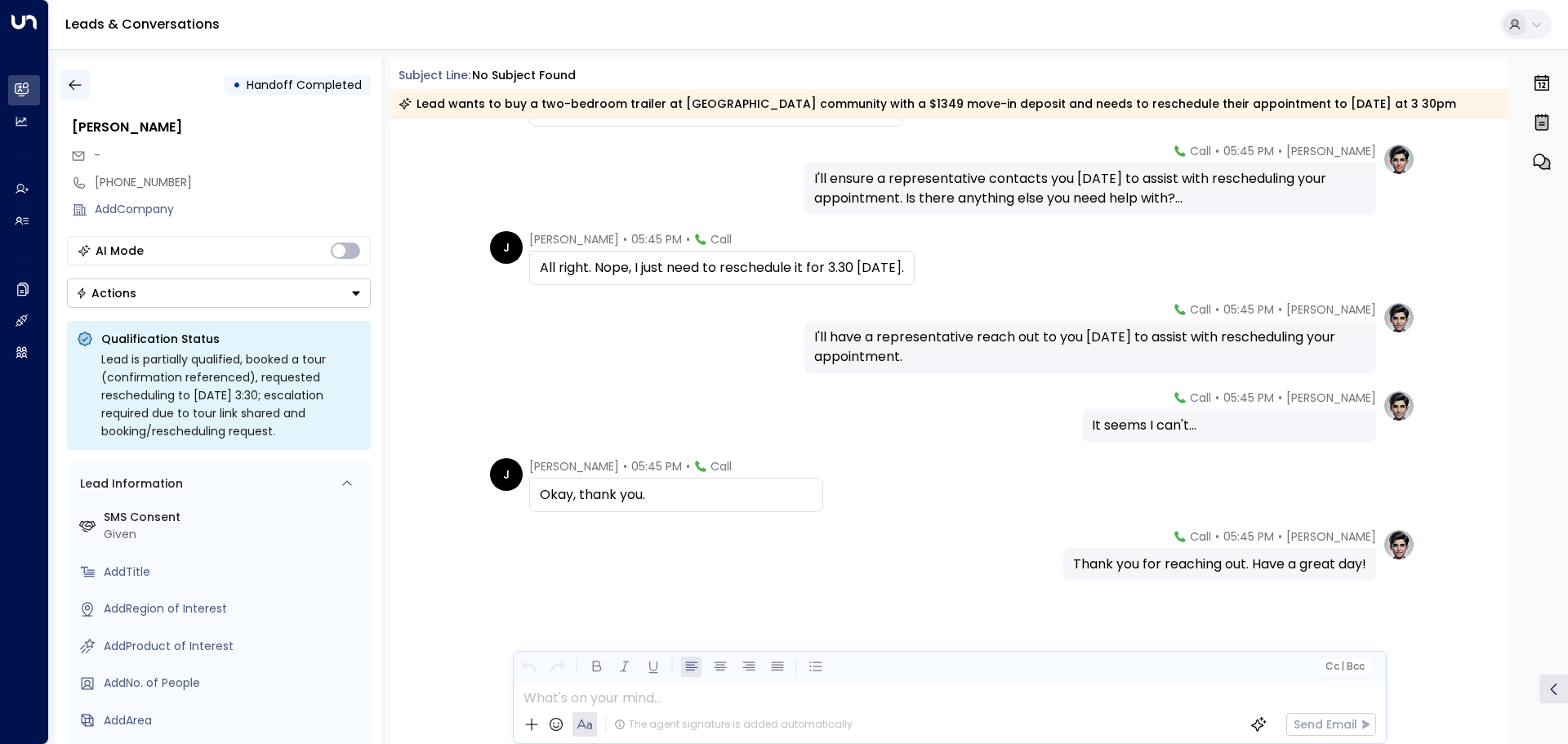
click at [76, 80] on icon "button" at bounding box center [76, 85] width 16 height 16
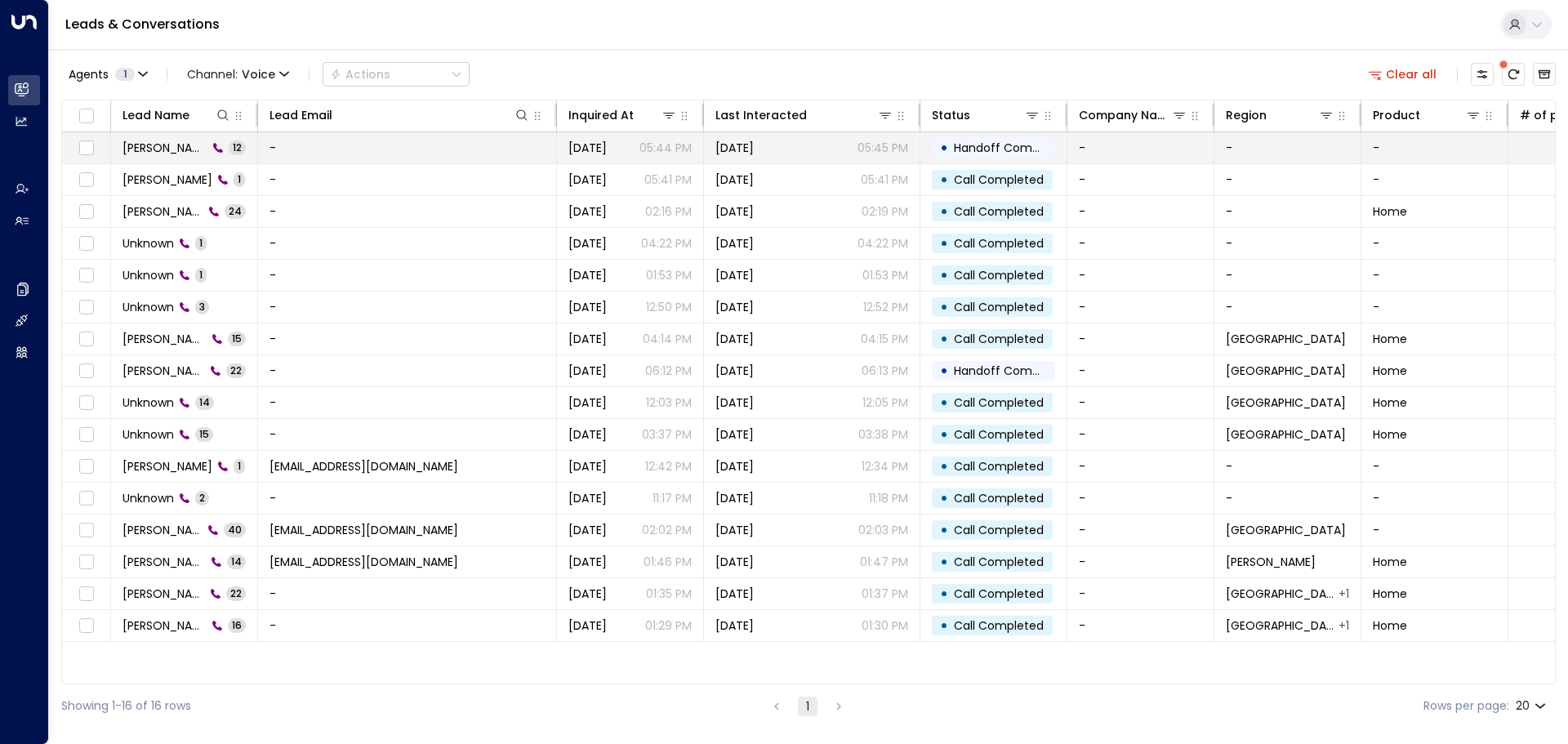
click at [145, 154] on span "[PERSON_NAME]" at bounding box center [165, 148] width 85 height 16
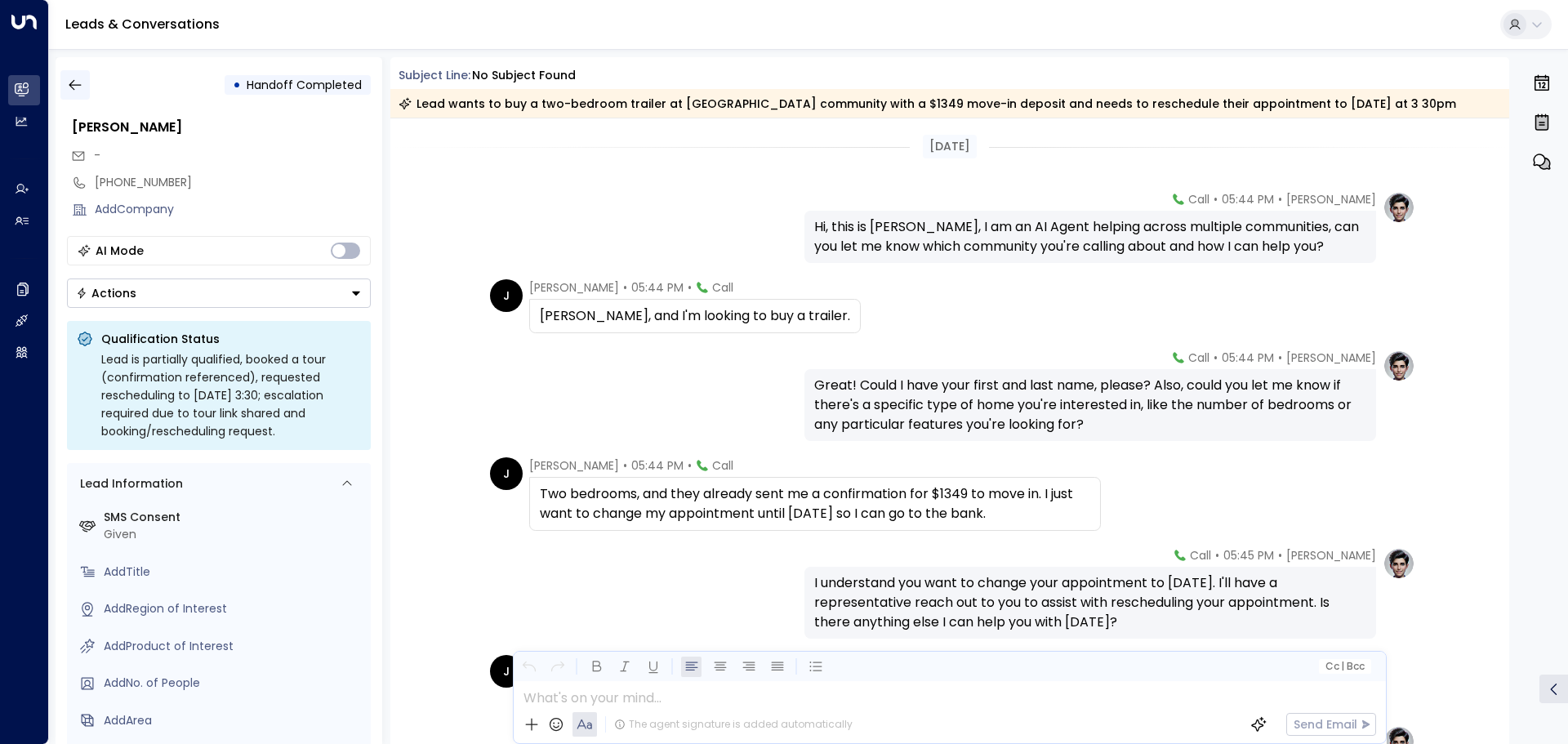
click at [76, 81] on icon "button" at bounding box center [76, 85] width 16 height 16
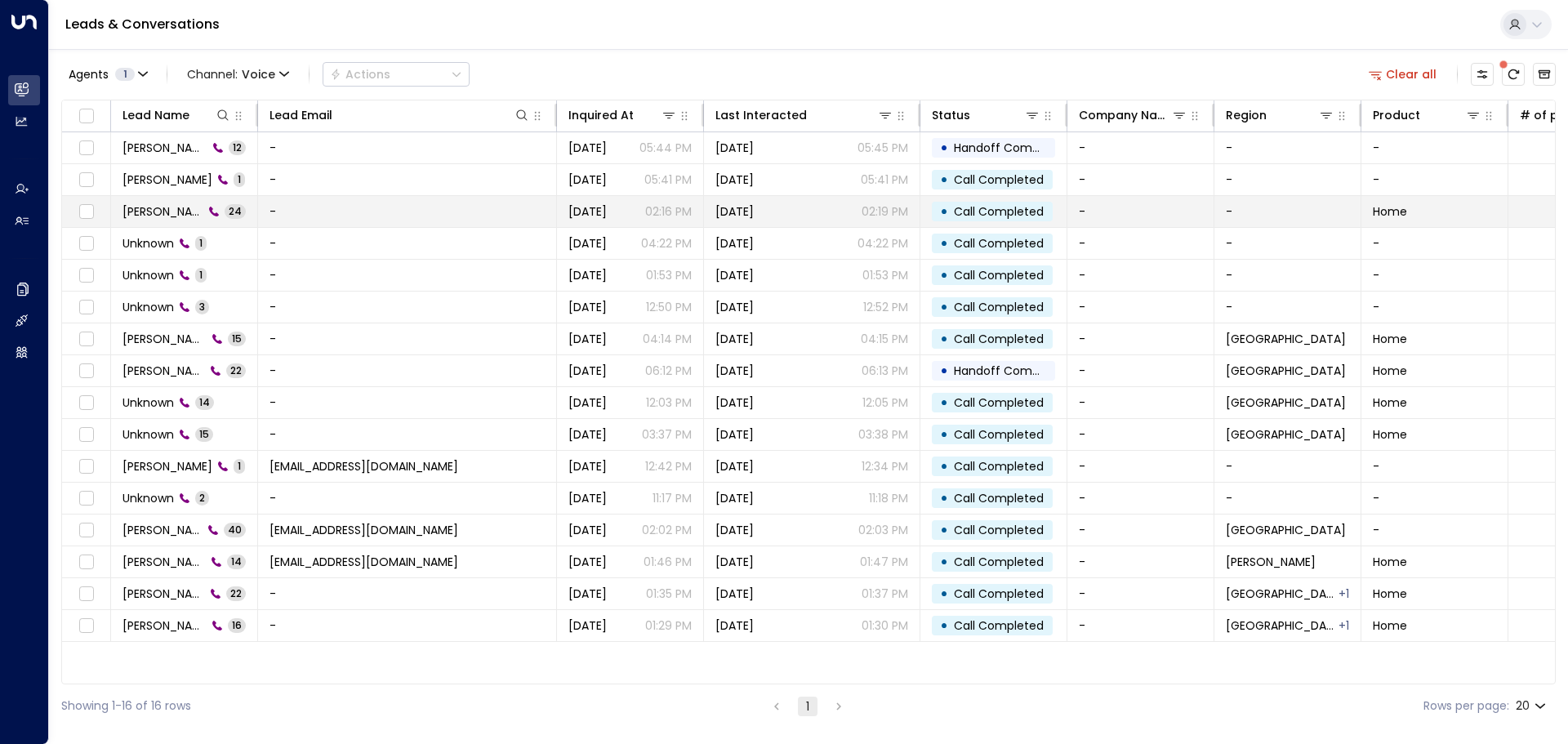
click at [147, 209] on span "[PERSON_NAME]" at bounding box center [163, 211] width 81 height 16
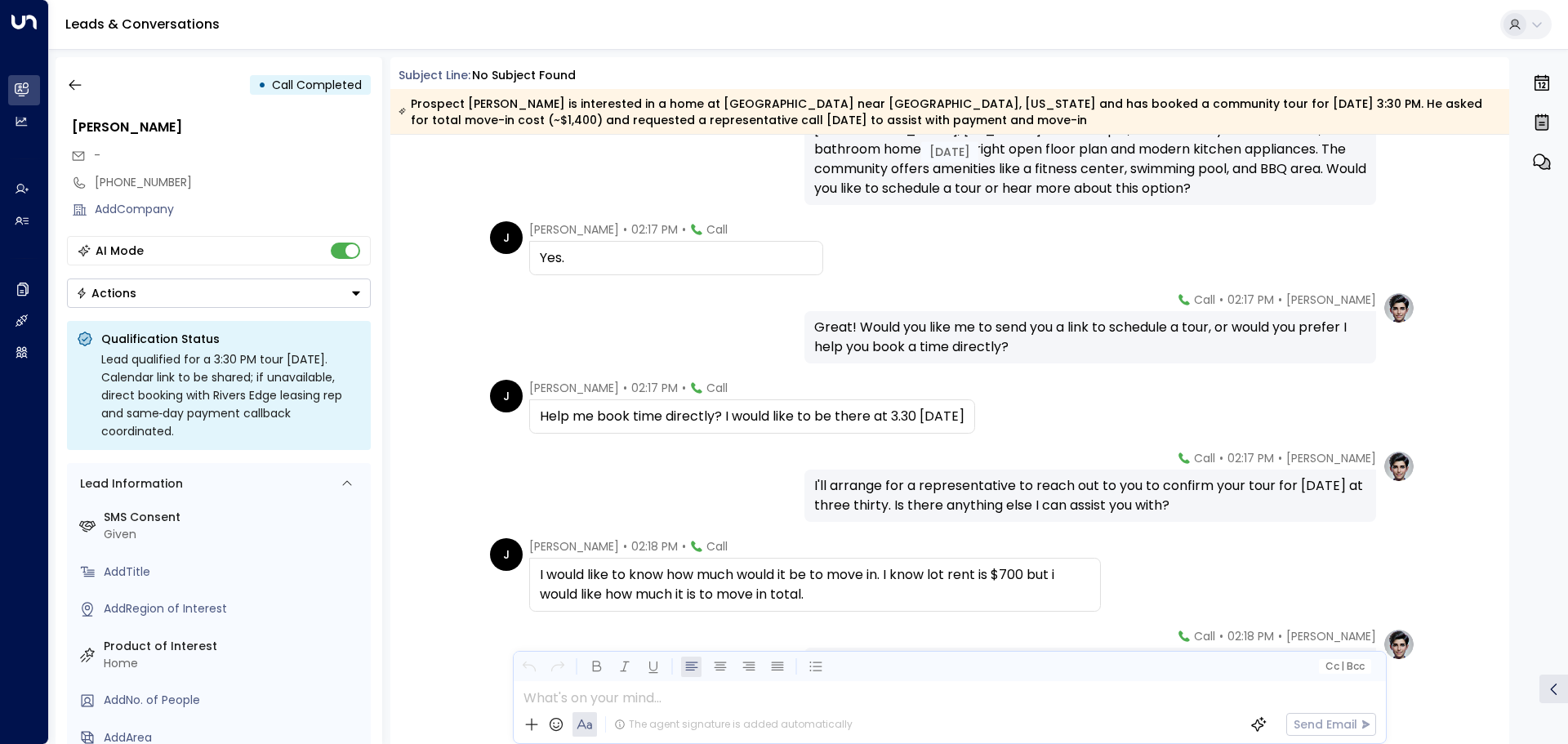
scroll to position [735, 0]
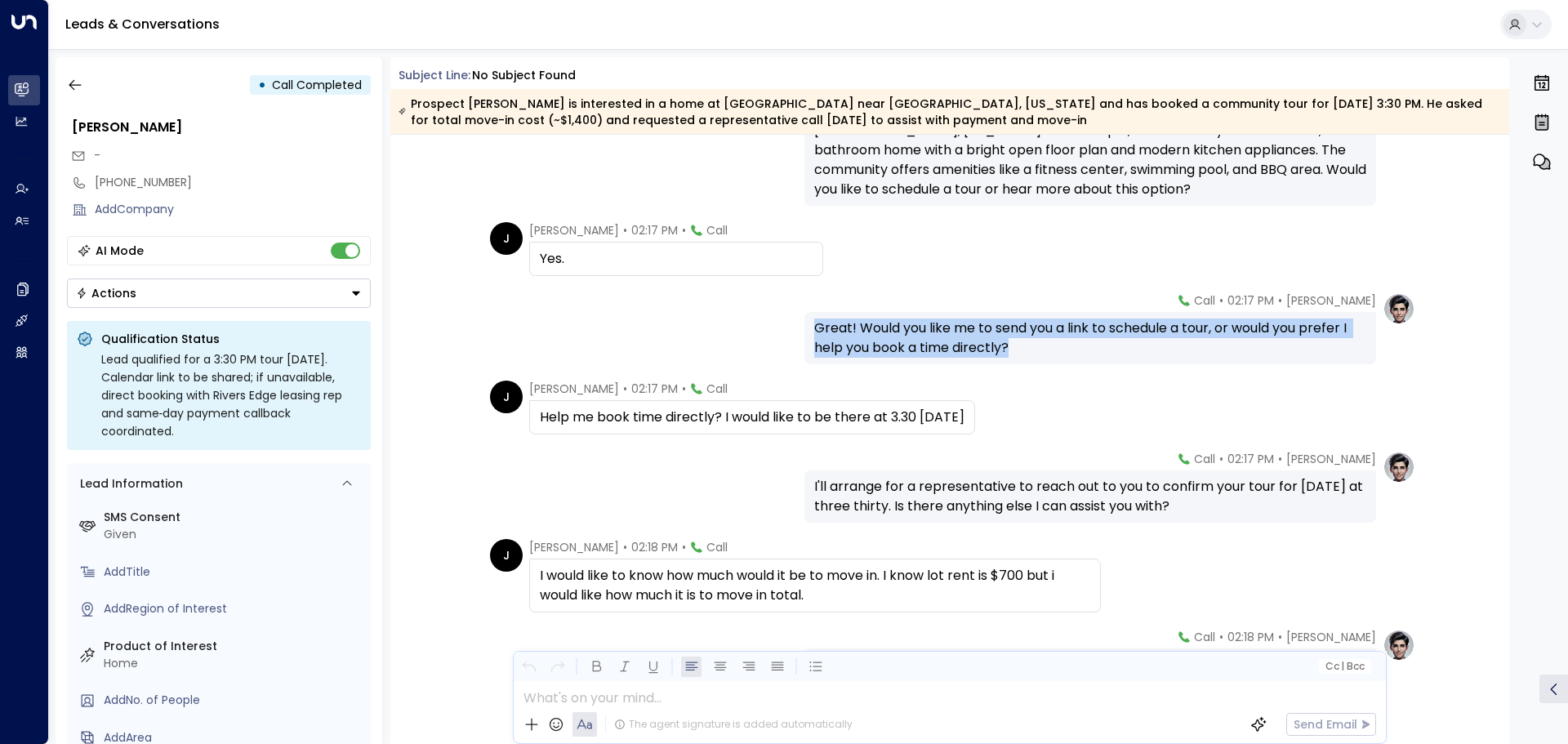
drag, startPoint x: 1076, startPoint y: 339, endPoint x: 813, endPoint y: 324, distance: 263.4
click at [814, 324] on div "Great! Would you like me to send you a link to schedule a tour, or would you pr…" at bounding box center [1090, 338] width 552 height 39
click at [736, 304] on div "[PERSON_NAME] • 02:17 PM • Call Great! Would you like me to send you a link to …" at bounding box center [950, 328] width 931 height 72
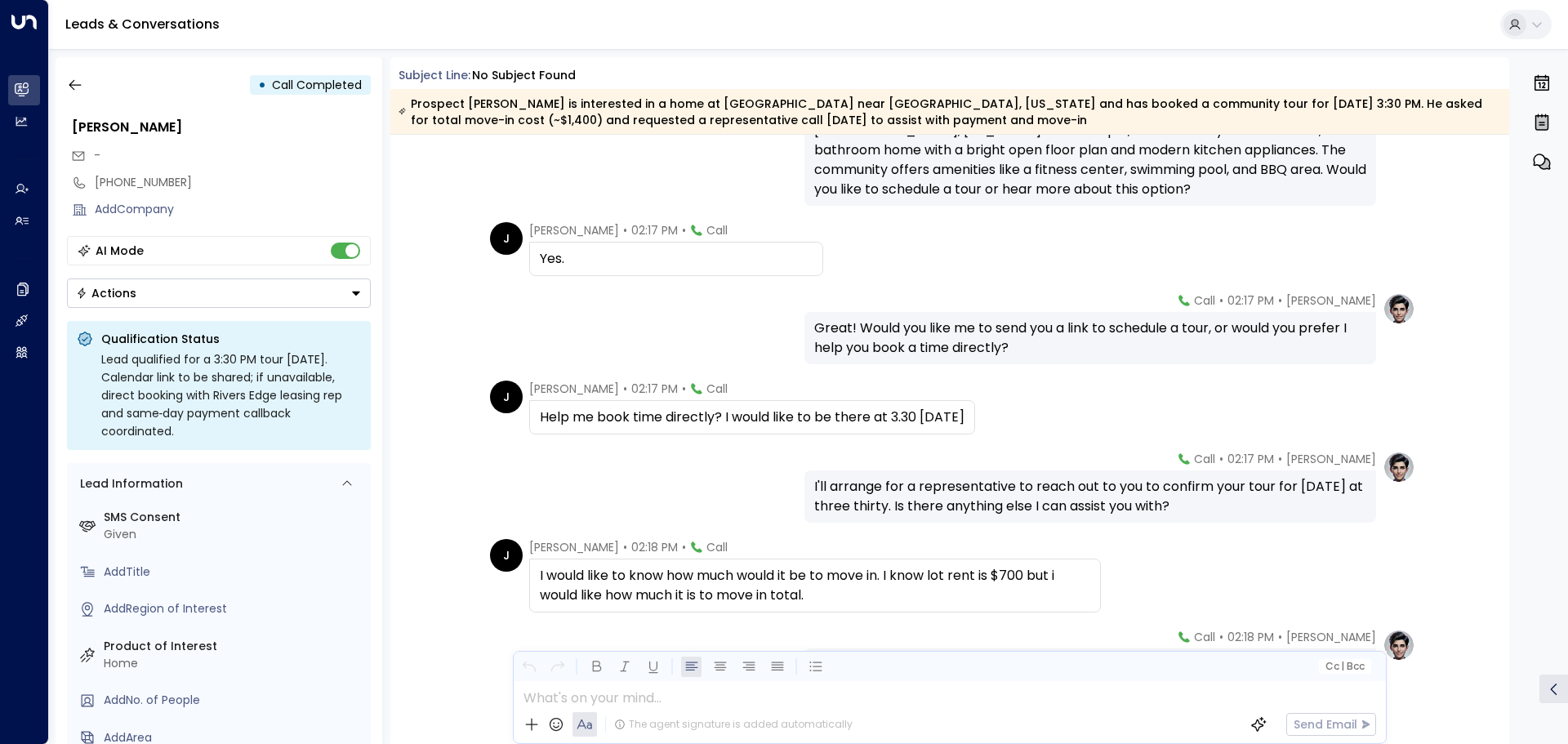
click at [355, 294] on icon "Button group with a nested menu" at bounding box center [356, 293] width 8 height 4
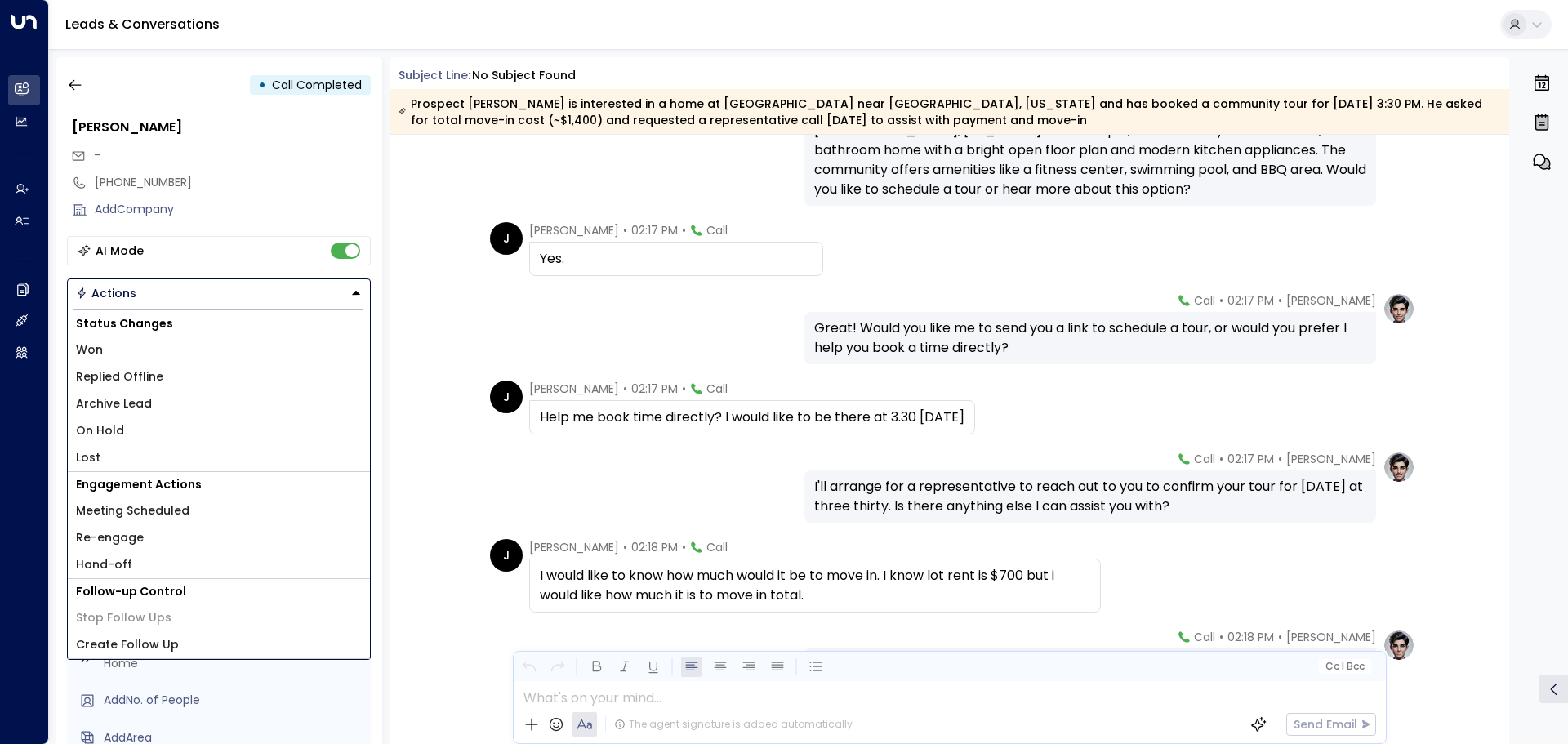
click at [355, 294] on icon "Button group with a nested menu" at bounding box center [356, 292] width 8 height 4
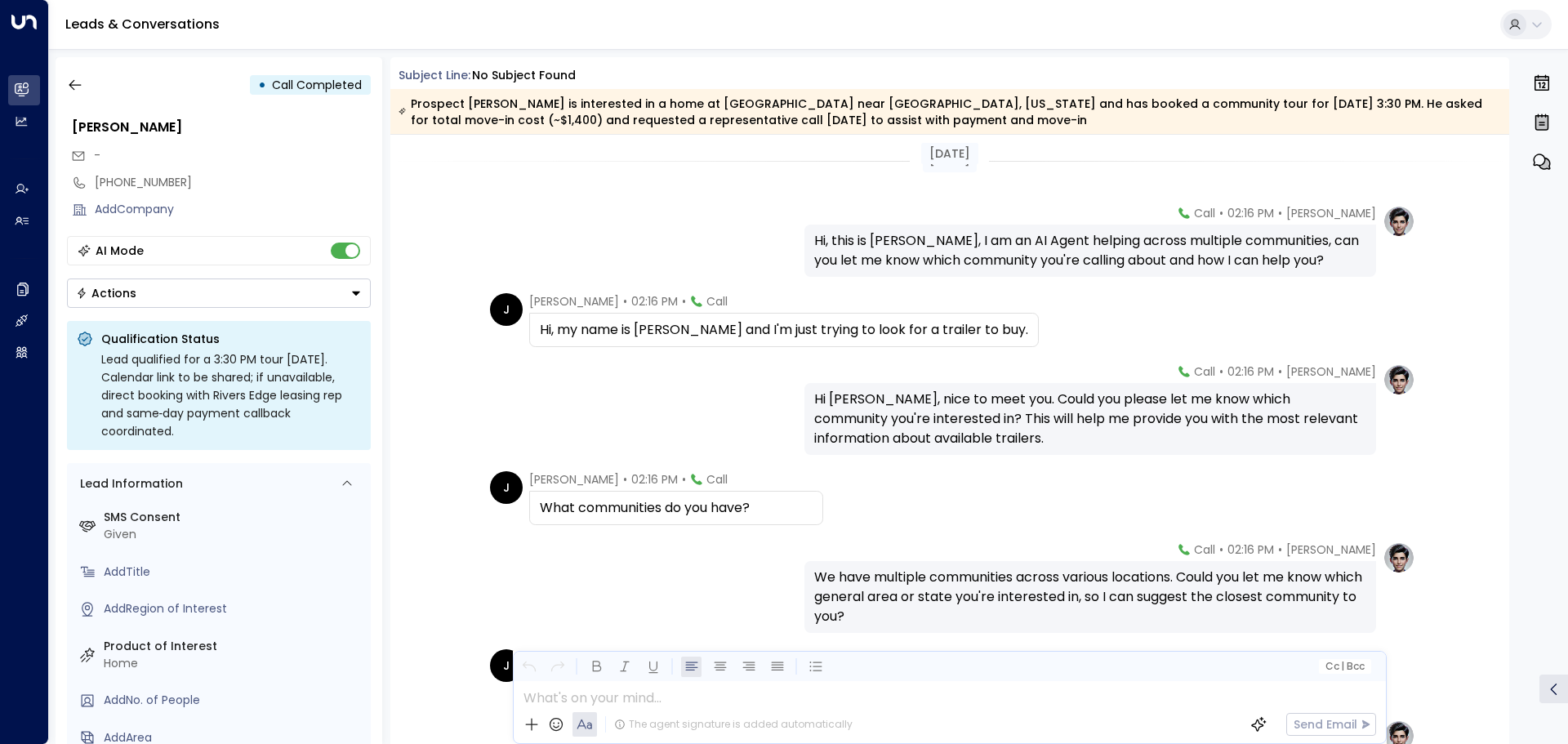
scroll to position [0, 0]
click at [739, 331] on div "Hi, my name is [PERSON_NAME] and I'm just trying to look for a trailer to buy." at bounding box center [784, 332] width 488 height 20
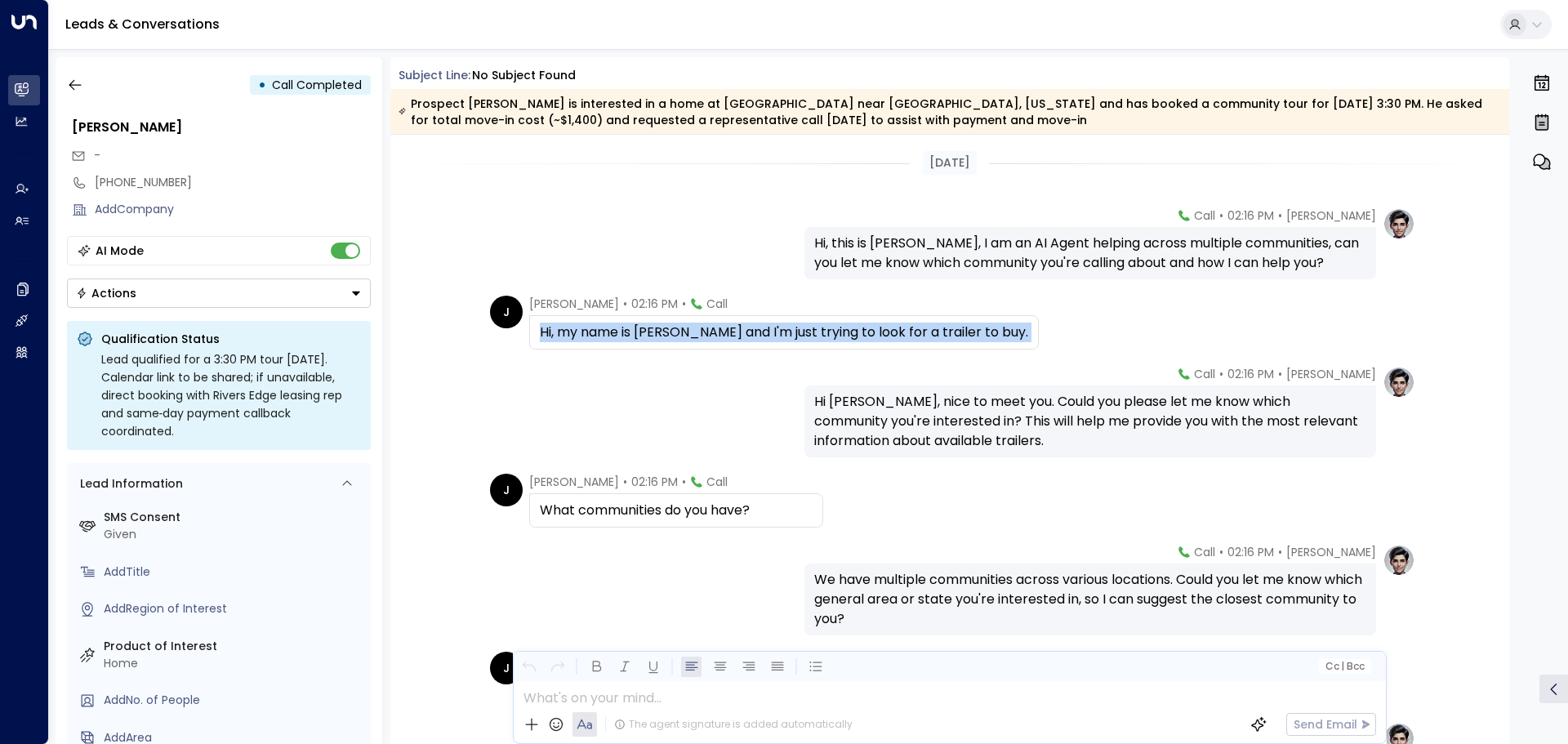
click at [739, 331] on div "Hi, my name is [PERSON_NAME] and I'm just trying to look for a trailer to buy." at bounding box center [784, 332] width 488 height 20
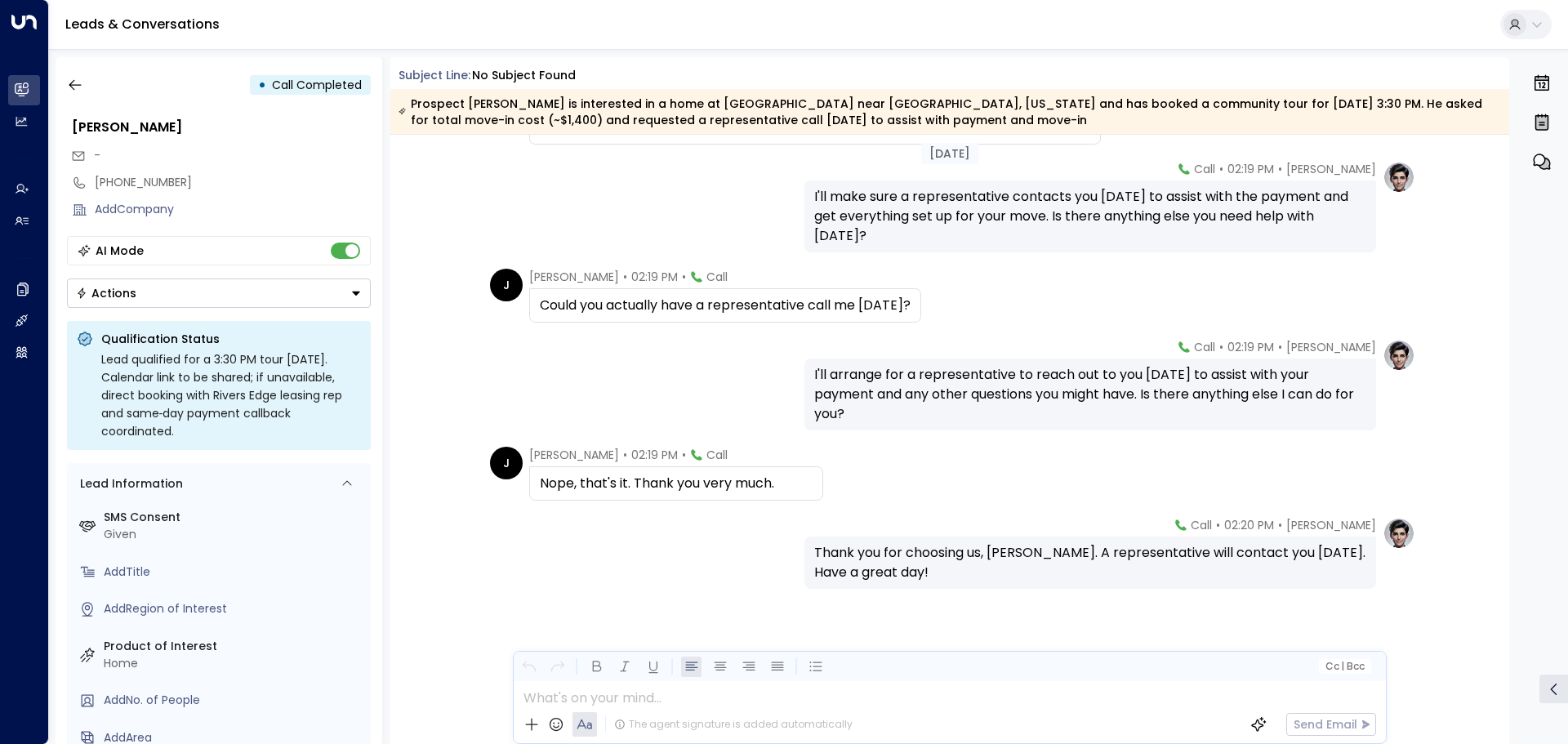
scroll to position [1804, 0]
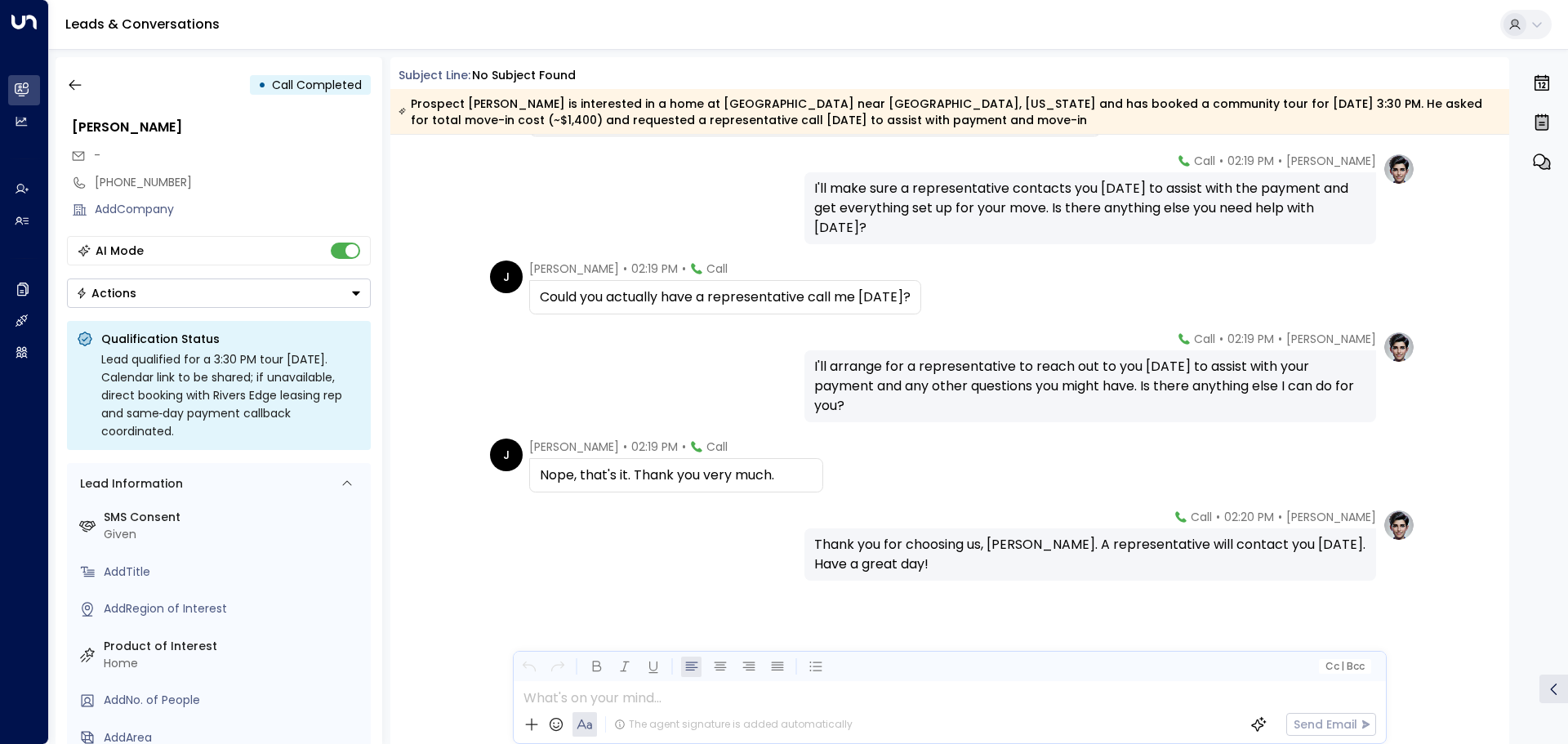
click at [626, 377] on div "[PERSON_NAME] • 02:19 PM • Call I'll arrange for a representative to reach out …" at bounding box center [950, 376] width 931 height 91
